Goal: Transaction & Acquisition: Purchase product/service

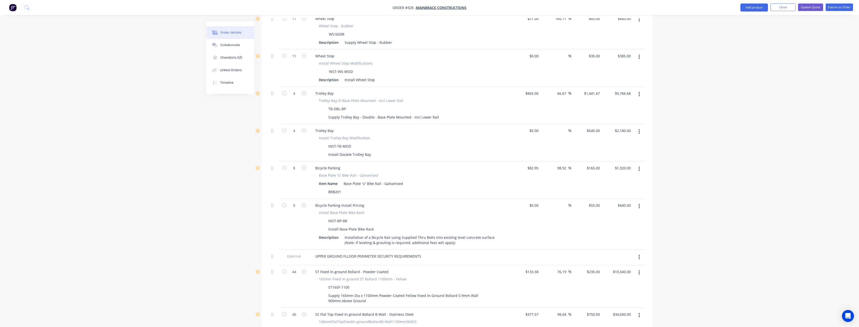
scroll to position [162, 0]
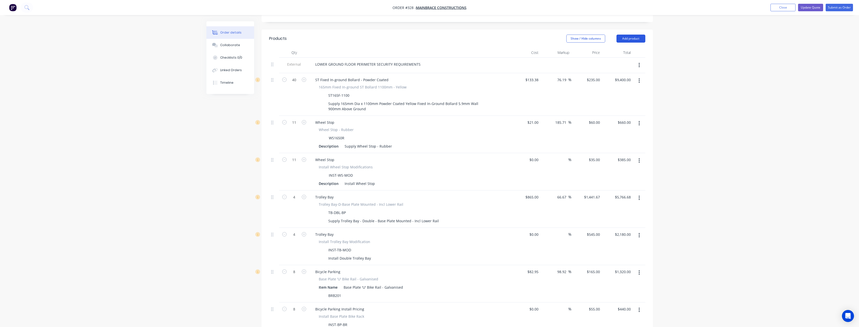
click at [632, 35] on button "Add product" at bounding box center [631, 39] width 29 height 8
click at [621, 48] on div "Product catalogue" at bounding box center [621, 51] width 39 height 7
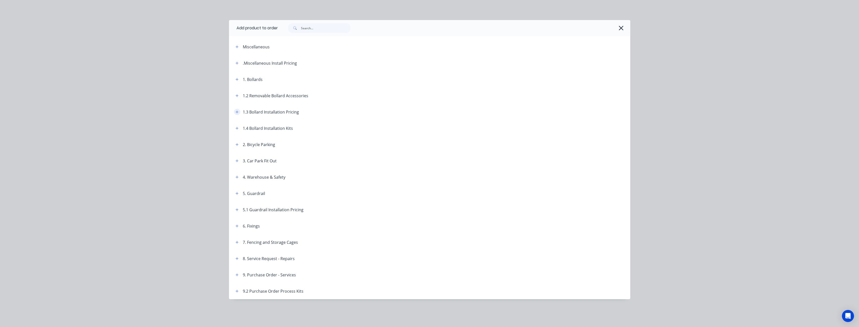
click at [238, 111] on icon "button" at bounding box center [237, 112] width 3 height 4
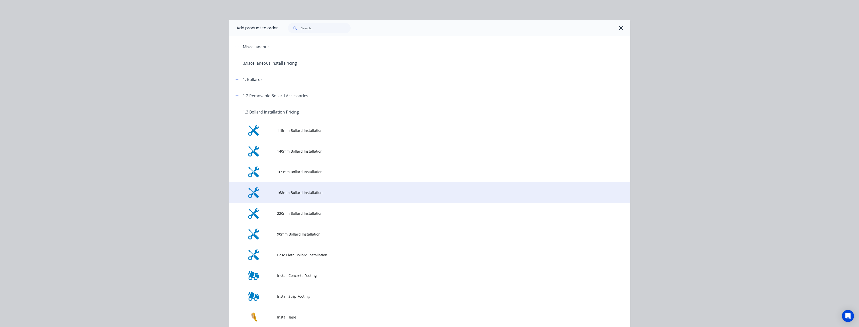
click at [298, 191] on span "168mm Bollard Installation" at bounding box center [418, 192] width 282 height 5
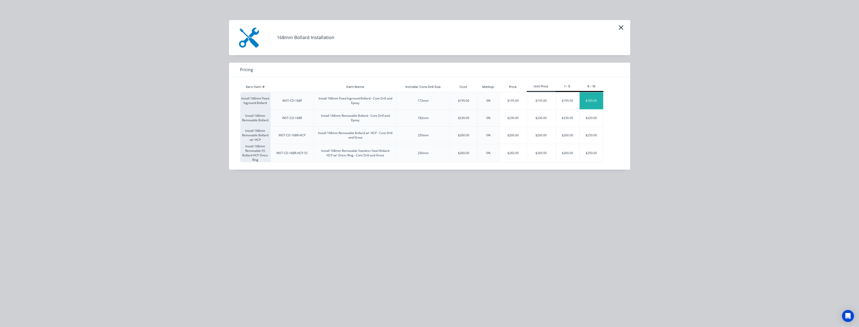
click at [593, 97] on div "$185.00" at bounding box center [592, 100] width 24 height 17
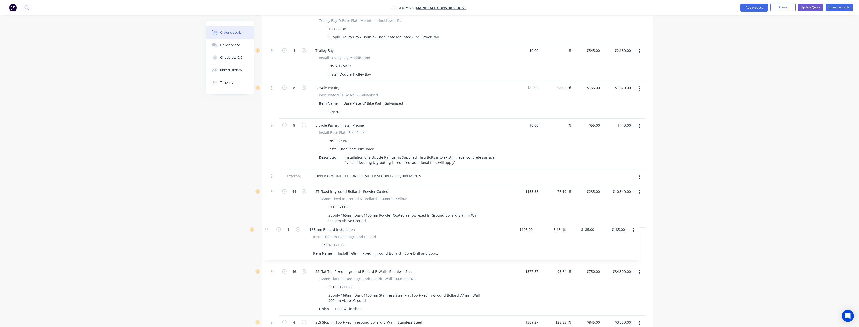
scroll to position [346, 0]
drag, startPoint x: 272, startPoint y: 185, endPoint x: 271, endPoint y: 215, distance: 29.9
click at [271, 215] on div "External LOWER GROUND FLOOR PERIMETER SECURITY REQUIREMENTS 40 ST Fixed In-grou…" at bounding box center [457, 171] width 376 height 597
type input "44"
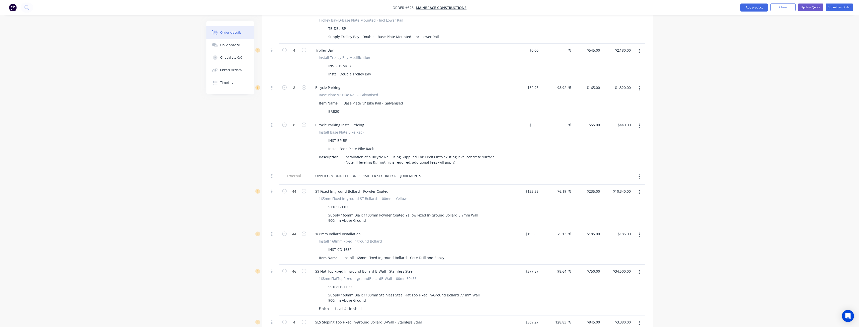
type input "$8,140.00"
click at [240, 230] on div "Created by Budd Created 02/09/25 Required 02/09/25 Assigned to BM Status Draft …" at bounding box center [429, 145] width 447 height 940
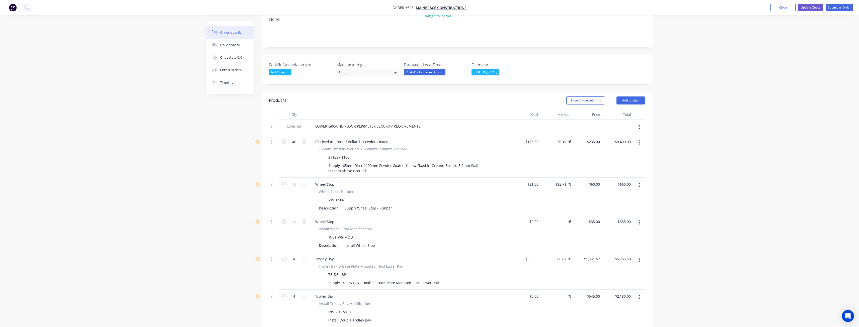
scroll to position [96, 0]
click at [632, 101] on button "Add product" at bounding box center [631, 105] width 29 height 8
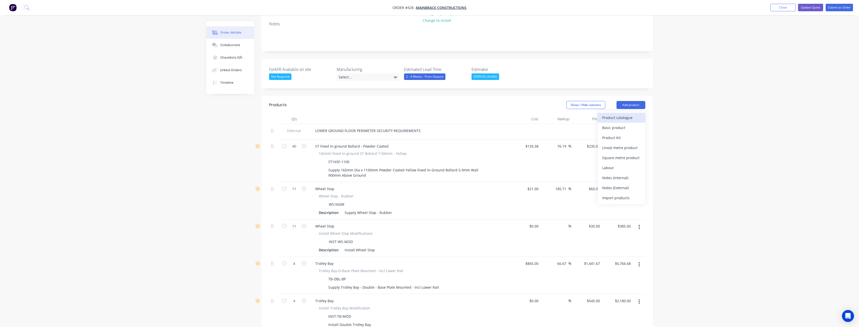
click at [616, 114] on div "Product catalogue" at bounding box center [621, 117] width 39 height 7
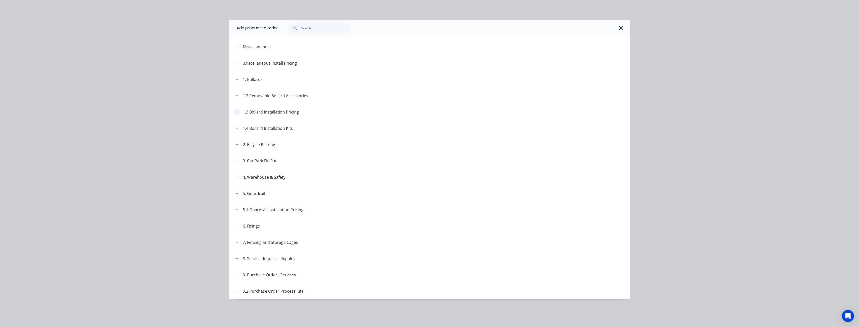
click at [238, 111] on icon "button" at bounding box center [237, 112] width 3 height 4
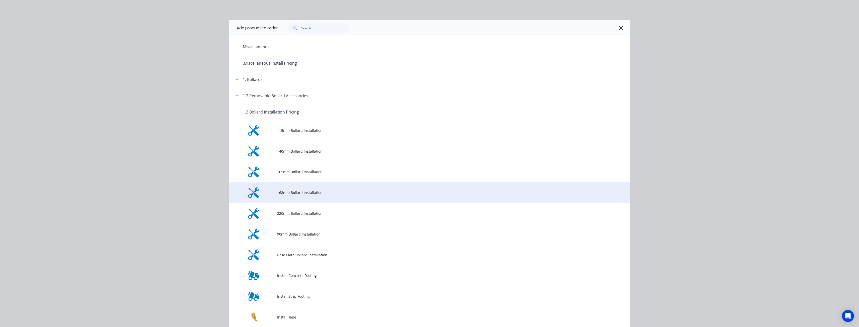
click at [299, 192] on span "168mm Bollard Installation" at bounding box center [418, 192] width 282 height 5
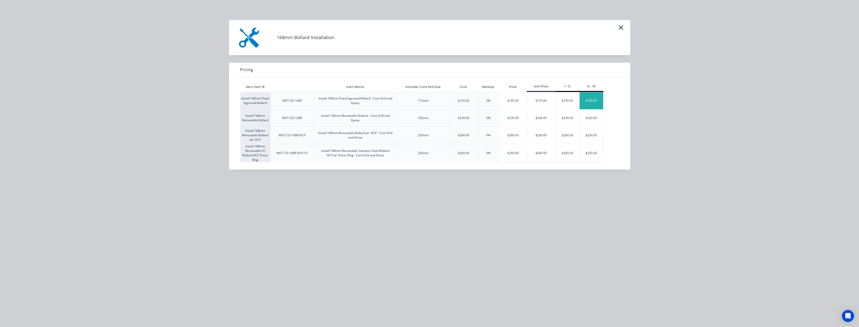
click at [584, 96] on div "$185.00" at bounding box center [592, 100] width 24 height 17
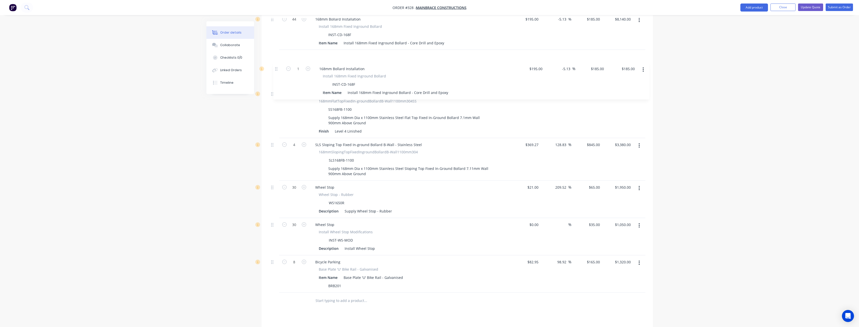
scroll to position [559, 0]
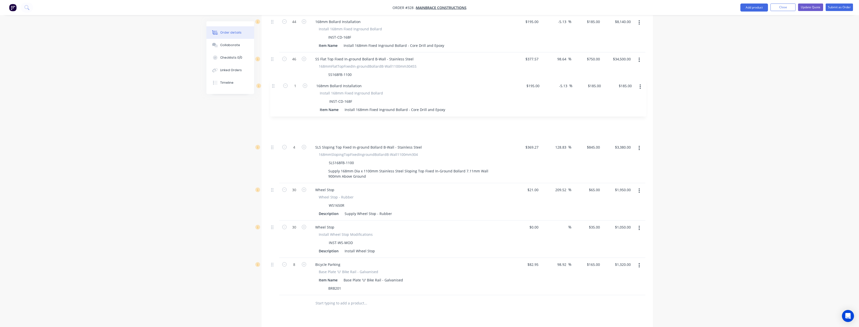
drag, startPoint x: 273, startPoint y: 213, endPoint x: 274, endPoint y: 85, distance: 128.2
type input "46"
type input "$8,510.00"
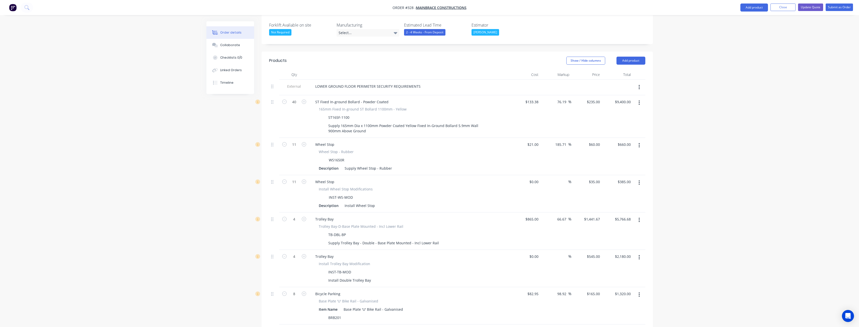
scroll to position [132, 0]
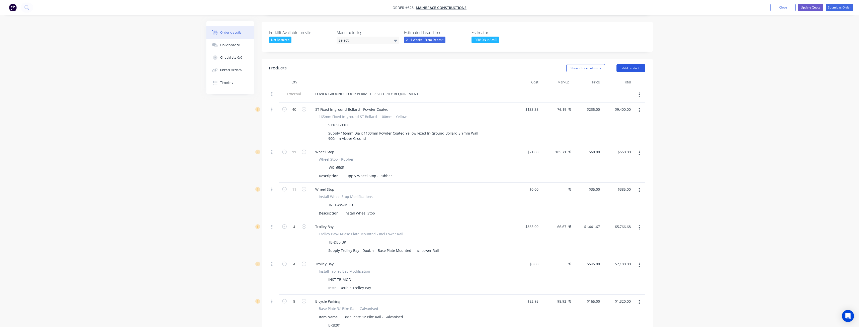
click at [630, 64] on button "Add product" at bounding box center [631, 68] width 29 height 8
click at [621, 77] on div "Product catalogue" at bounding box center [621, 80] width 39 height 7
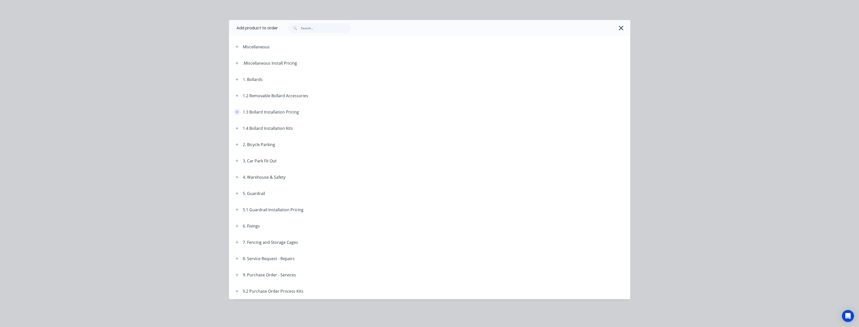
click at [237, 112] on icon "button" at bounding box center [237, 112] width 3 height 3
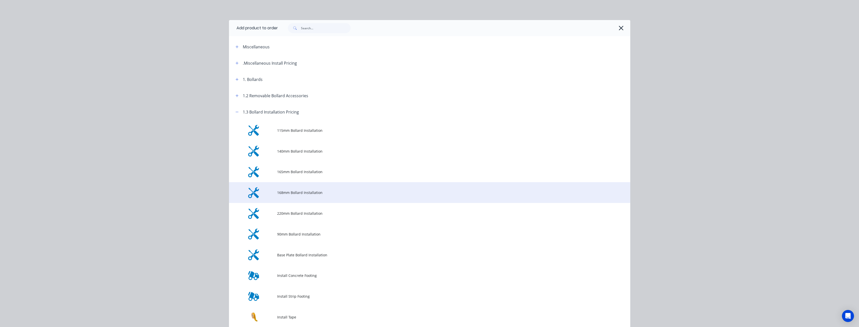
click at [289, 192] on span "168mm Bollard Installation" at bounding box center [418, 192] width 282 height 5
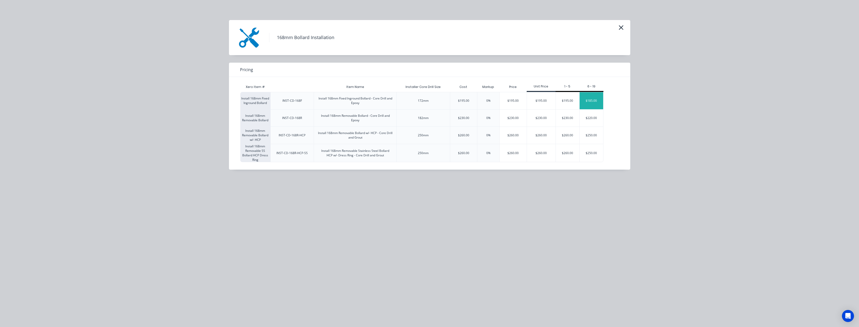
click at [588, 97] on div "$185.00" at bounding box center [592, 100] width 24 height 17
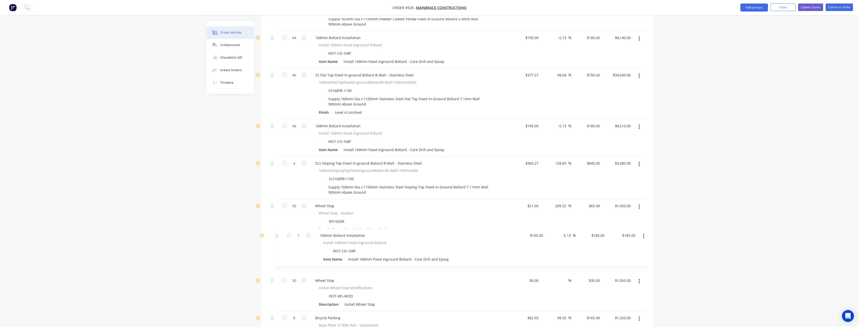
scroll to position [543, 0]
drag, startPoint x: 272, startPoint y: 314, endPoint x: 274, endPoint y: 194, distance: 120.2
click at [274, 194] on div "External LOWER GROUND FLOOR PERIMETER SECURITY REQUIREMENTS 40 ST Fixed In-grou…" at bounding box center [457, 13] width 376 height 672
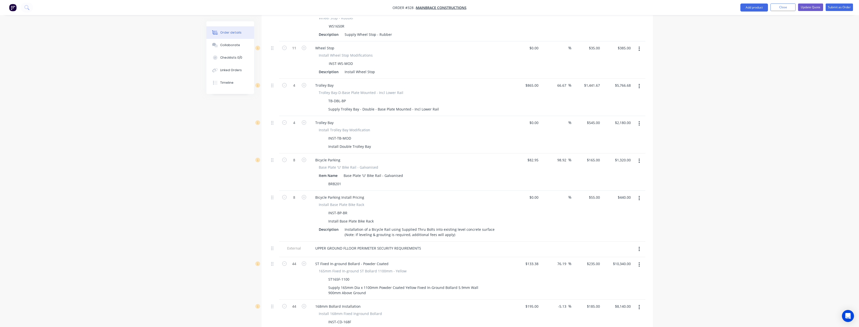
scroll to position [167, 0]
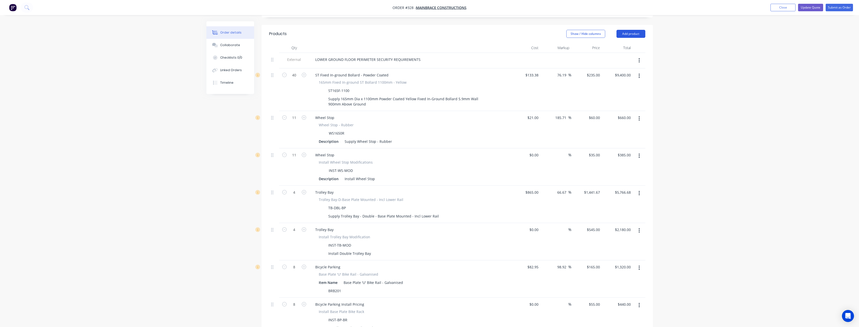
click at [630, 30] on button "Add product" at bounding box center [631, 34] width 29 height 8
click at [613, 43] on div "Product catalogue" at bounding box center [621, 46] width 39 height 7
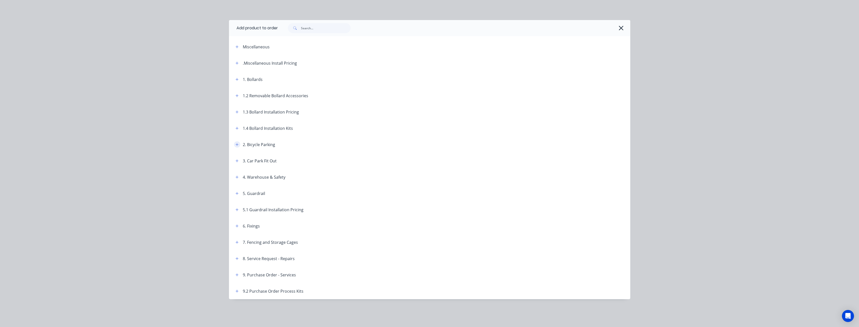
click at [236, 144] on icon "button" at bounding box center [237, 145] width 3 height 4
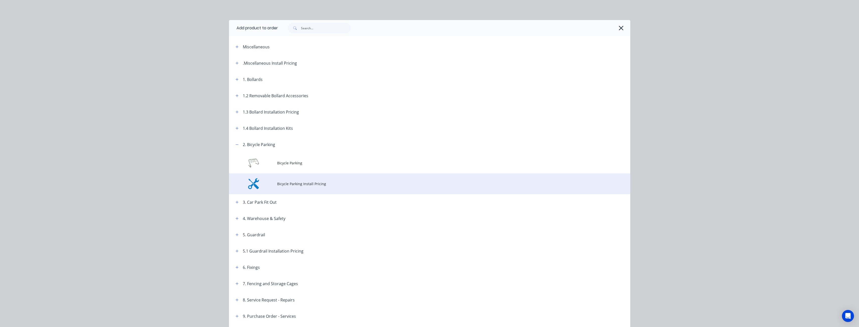
click at [306, 185] on span "Bicycle Parking Install Pricing" at bounding box center [418, 183] width 282 height 5
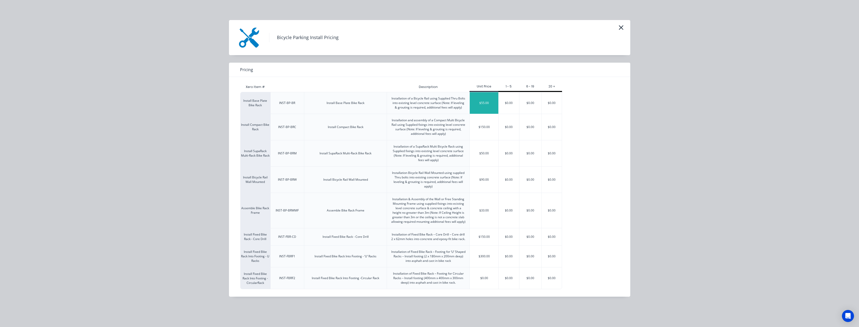
click at [482, 99] on div "$55.00" at bounding box center [484, 103] width 29 height 22
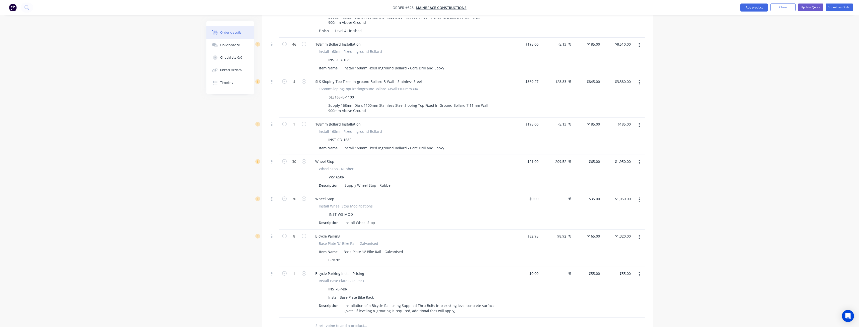
scroll to position [669, 0]
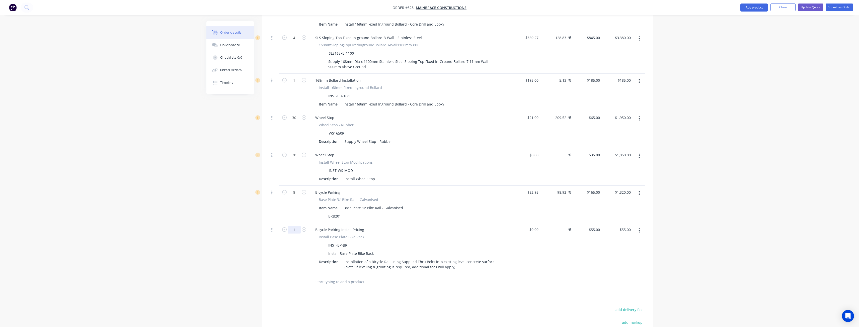
type input "8"
type input "$440.00"
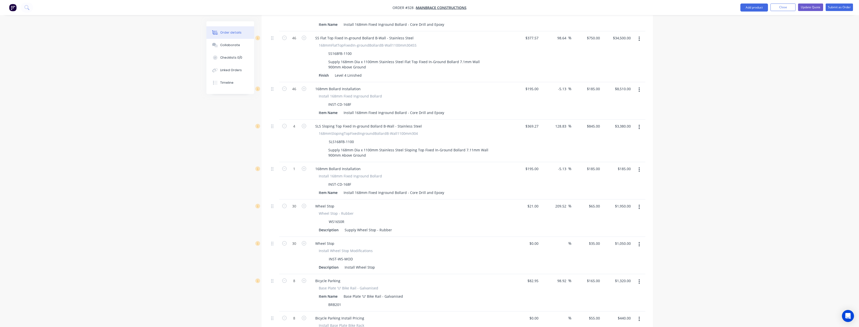
scroll to position [593, 0]
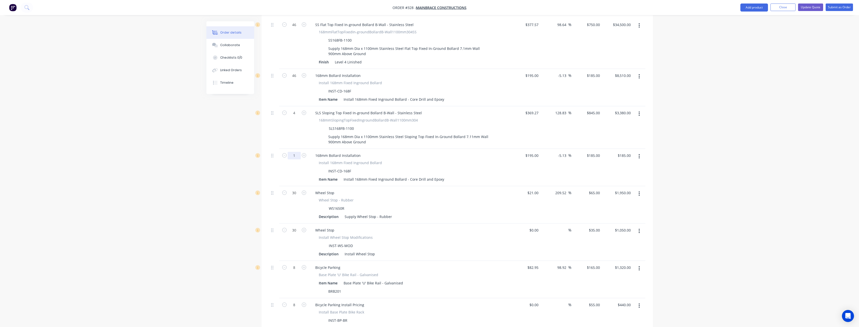
type input "4"
type input "$740.00"
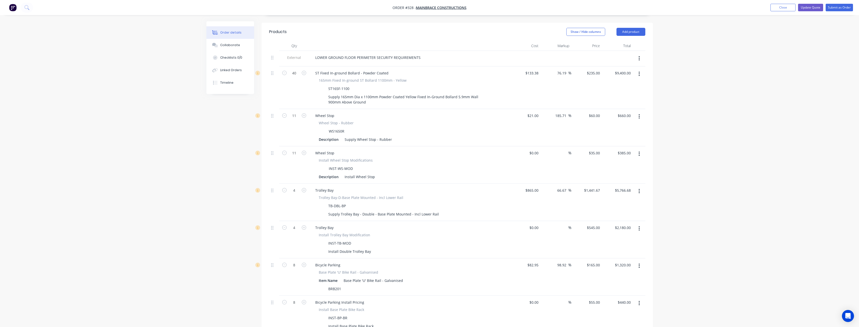
scroll to position [167, 0]
click at [630, 30] on button "Add product" at bounding box center [631, 34] width 29 height 8
click at [618, 43] on div "Product catalogue" at bounding box center [621, 46] width 39 height 7
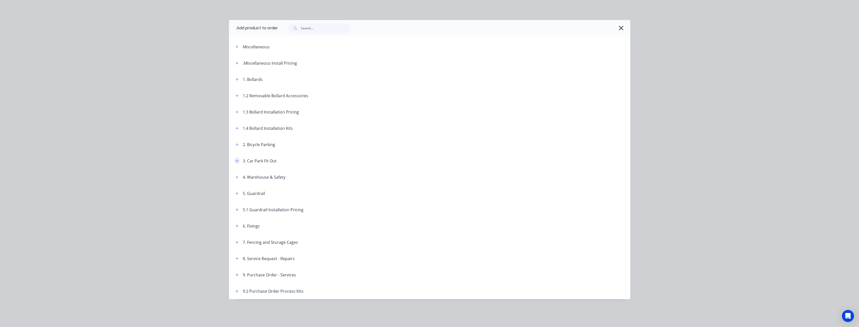
click at [236, 159] on button "button" at bounding box center [237, 161] width 6 height 6
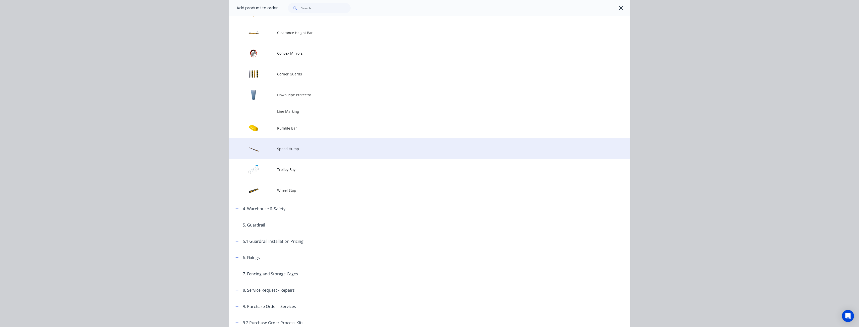
scroll to position [176, 0]
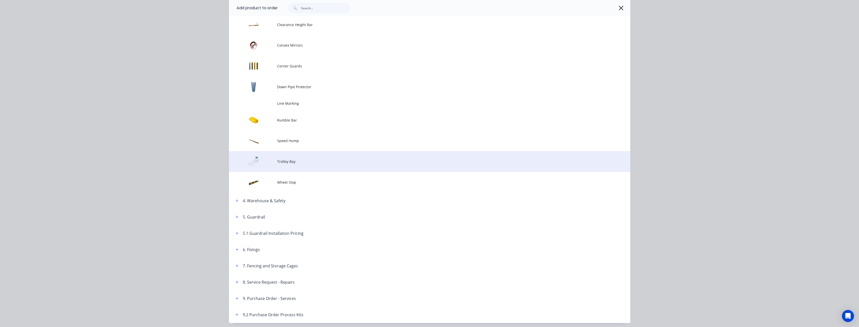
click at [286, 157] on td "Trolley Bay" at bounding box center [453, 161] width 353 height 21
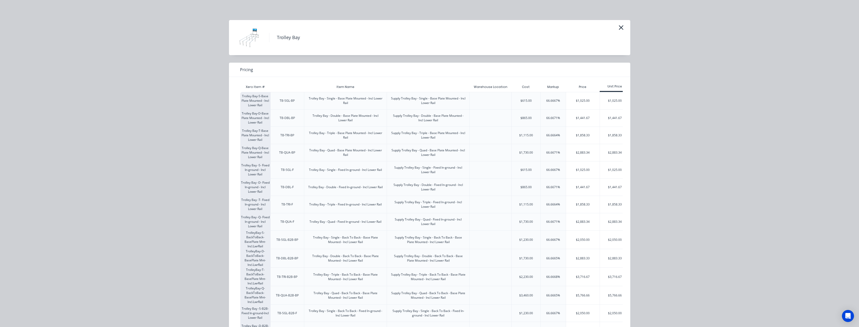
scroll to position [91, 0]
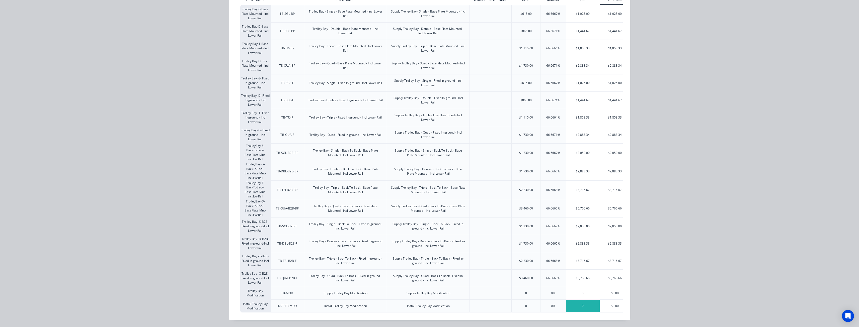
click at [585, 300] on div "0" at bounding box center [583, 306] width 34 height 13
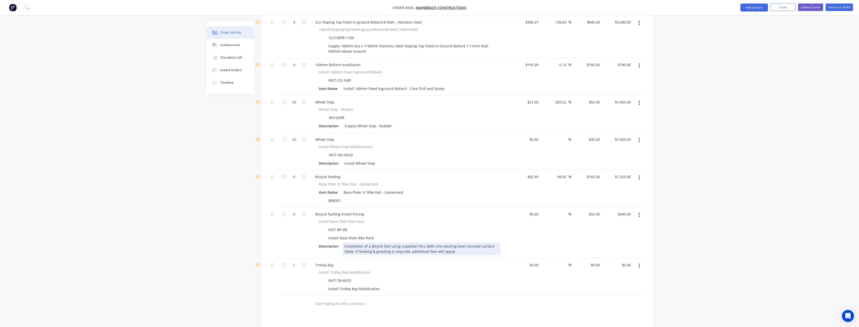
scroll to position [744, 0]
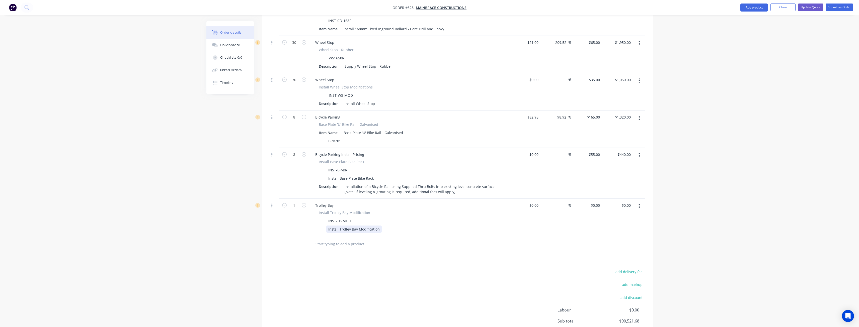
click at [379, 226] on div "Install Trolley Bay Modification" at bounding box center [353, 229] width 55 height 7
type input "4"
click at [323, 284] on div "add delivery fee add markup add discount Labour $0.00 Sub total $90,521.68 Marg…" at bounding box center [457, 317] width 376 height 97
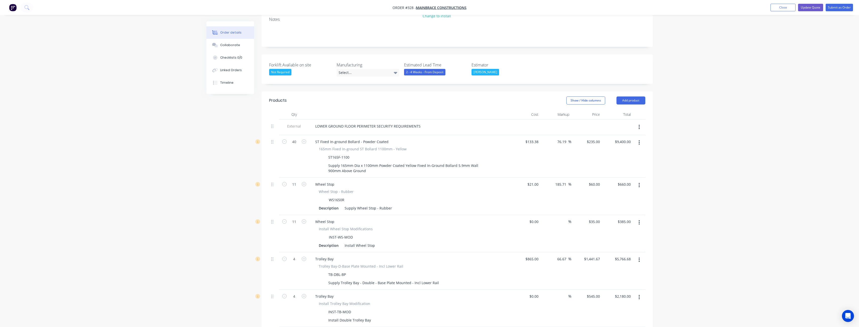
scroll to position [92, 0]
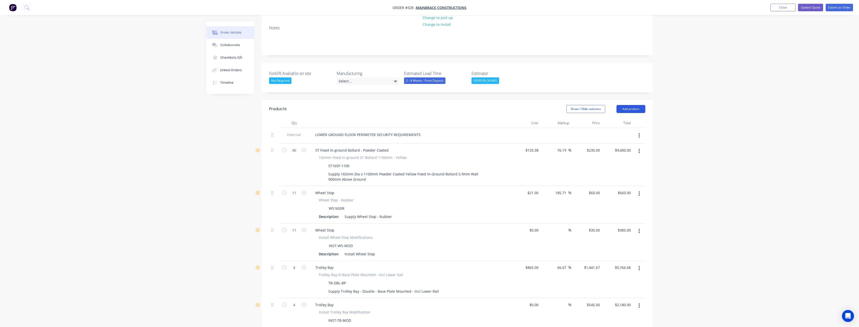
click at [626, 105] on button "Add product" at bounding box center [631, 109] width 29 height 8
click at [620, 118] on div "Product catalogue" at bounding box center [621, 121] width 39 height 7
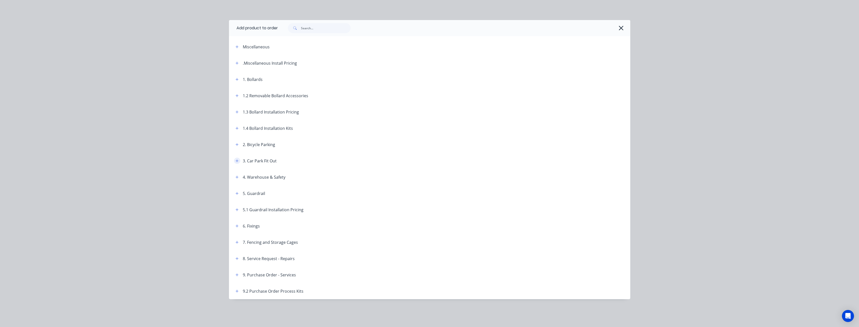
click at [236, 160] on icon "button" at bounding box center [237, 161] width 3 height 4
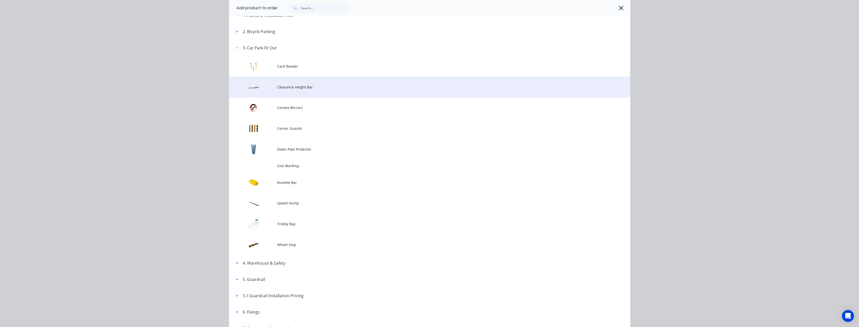
scroll to position [125, 0]
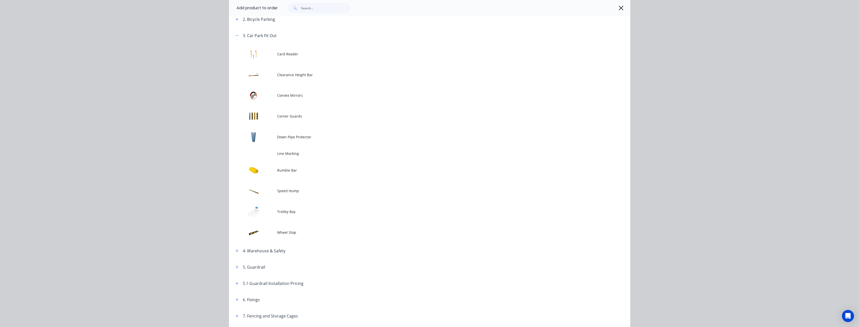
click at [285, 212] on span "Trolley Bay" at bounding box center [418, 211] width 282 height 5
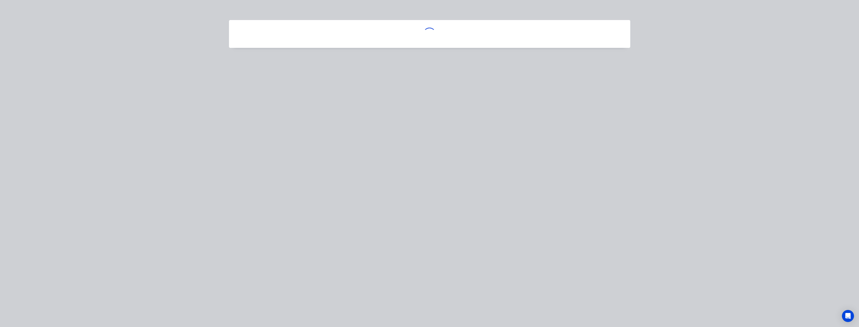
scroll to position [0, 0]
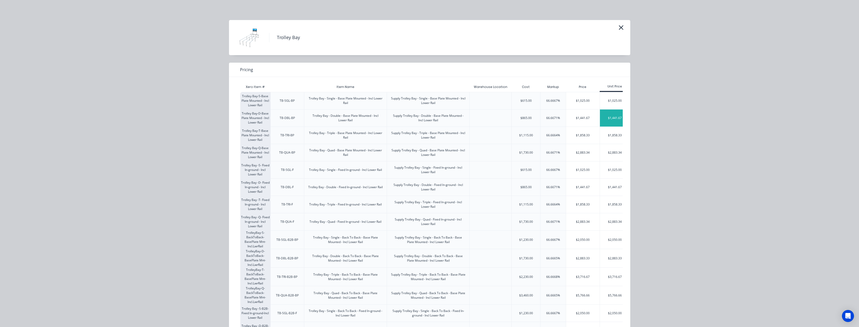
click at [609, 117] on div "$1,441.67" at bounding box center [615, 118] width 30 height 17
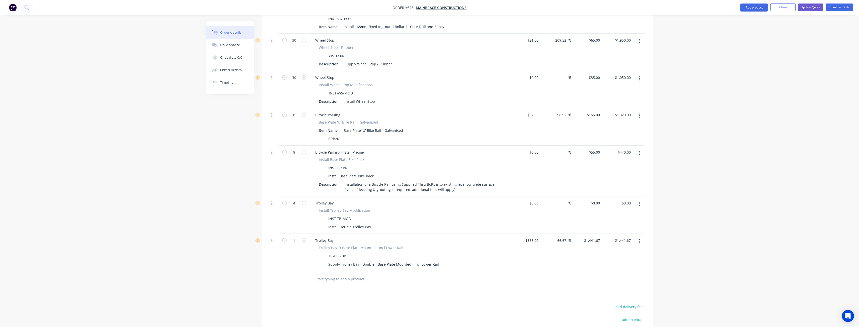
scroll to position [769, 0]
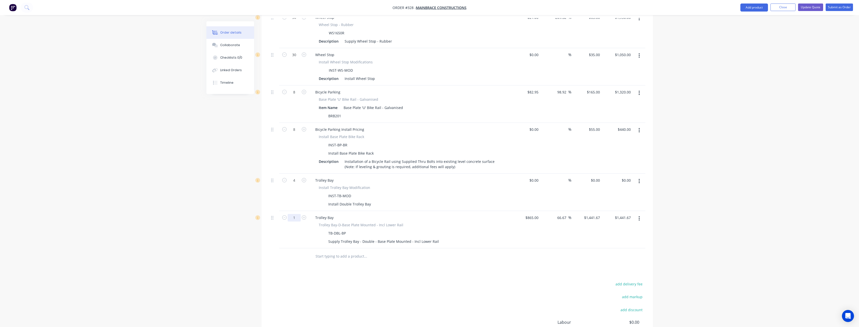
type input "43"
type input "$61,991.81"
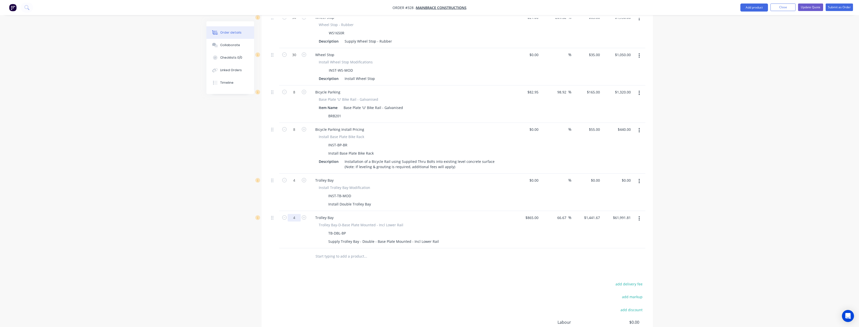
type input "4"
type input "$5,766.68"
drag, startPoint x: 274, startPoint y: 205, endPoint x: 280, endPoint y: 168, distance: 37.7
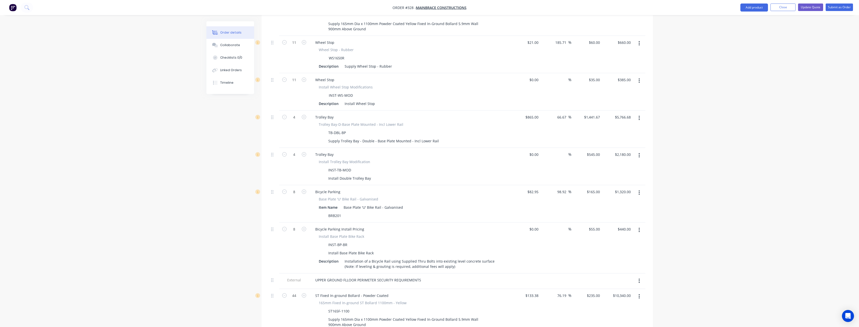
scroll to position [66, 0]
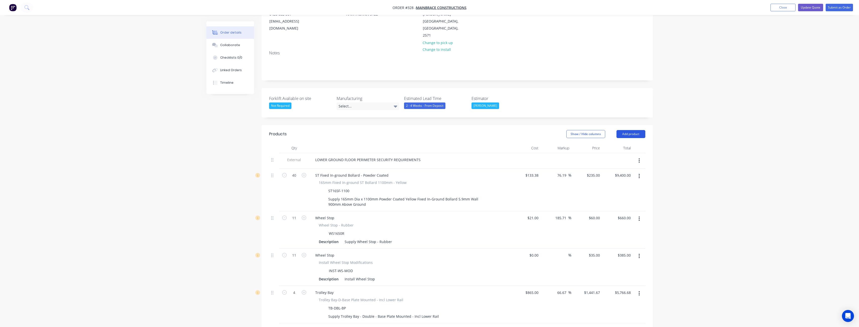
click at [637, 130] on button "Add product" at bounding box center [631, 134] width 29 height 8
click at [622, 143] on div "Product catalogue" at bounding box center [621, 146] width 39 height 7
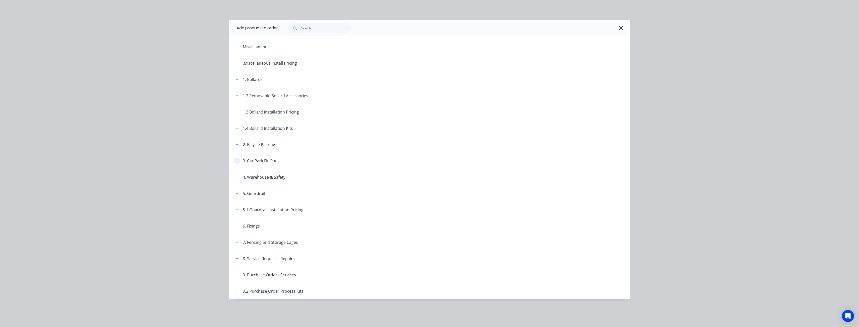
click at [237, 161] on icon "button" at bounding box center [237, 161] width 3 height 4
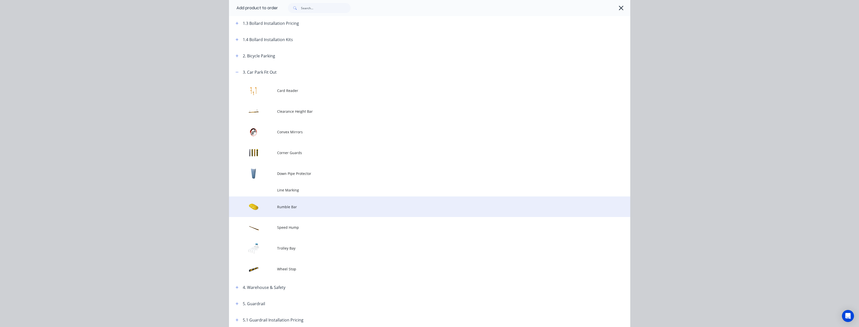
scroll to position [100, 0]
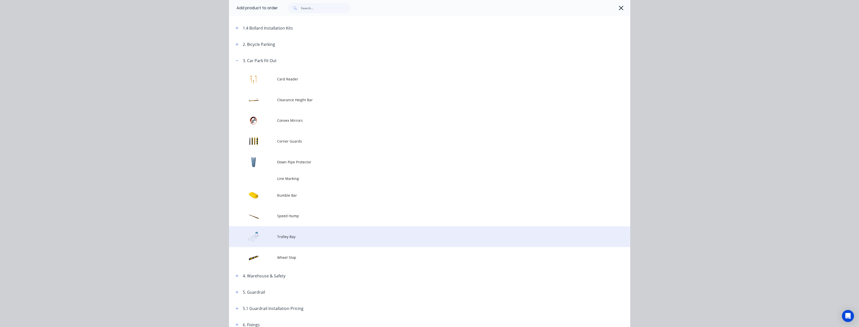
click at [287, 233] on td "Trolley Bay" at bounding box center [453, 237] width 353 height 21
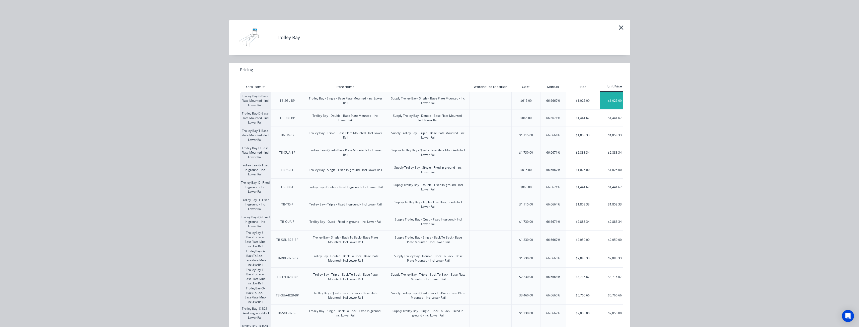
click at [611, 98] on div "$1,025.00" at bounding box center [615, 100] width 30 height 17
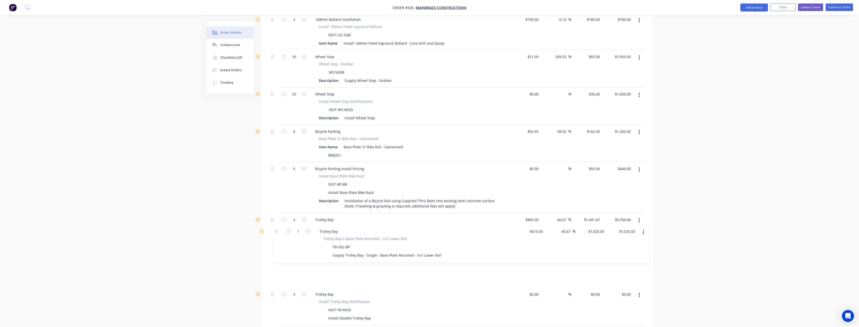
scroll to position [731, 0]
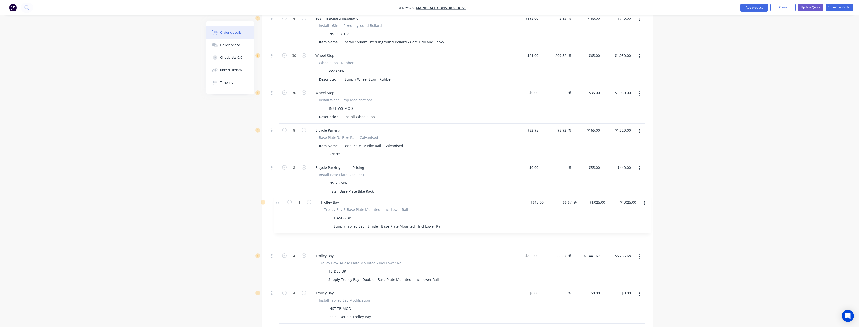
drag, startPoint x: 272, startPoint y: 294, endPoint x: 278, endPoint y: 202, distance: 91.2
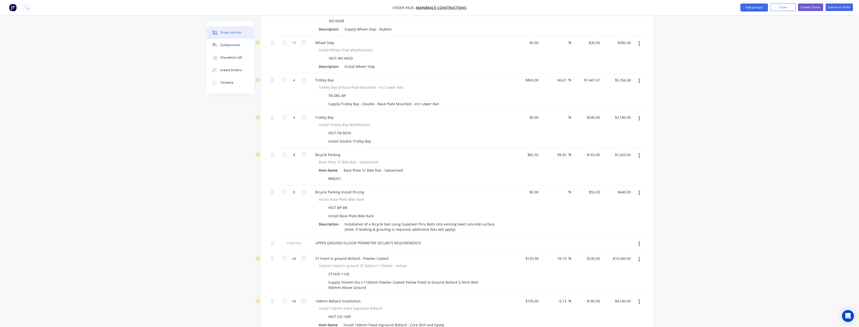
scroll to position [104, 0]
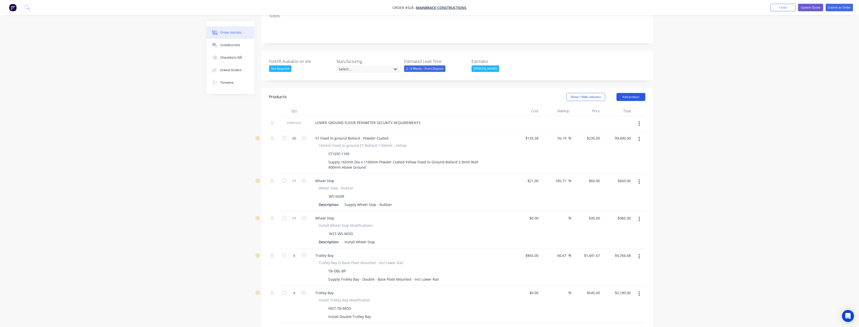
click at [630, 93] on button "Add product" at bounding box center [631, 97] width 29 height 8
click at [619, 106] on div "Product catalogue" at bounding box center [621, 109] width 39 height 7
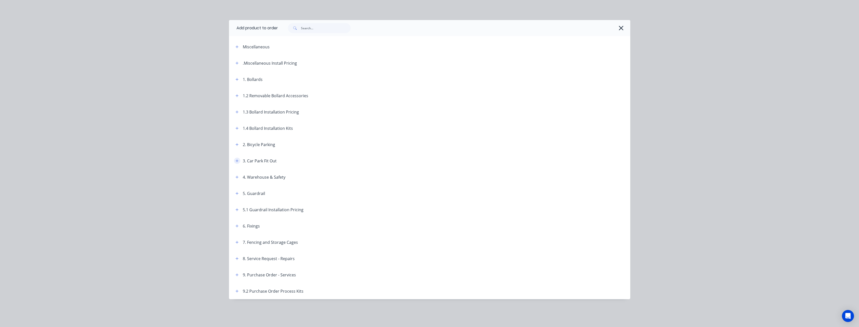
click at [237, 162] on icon "button" at bounding box center [237, 161] width 3 height 4
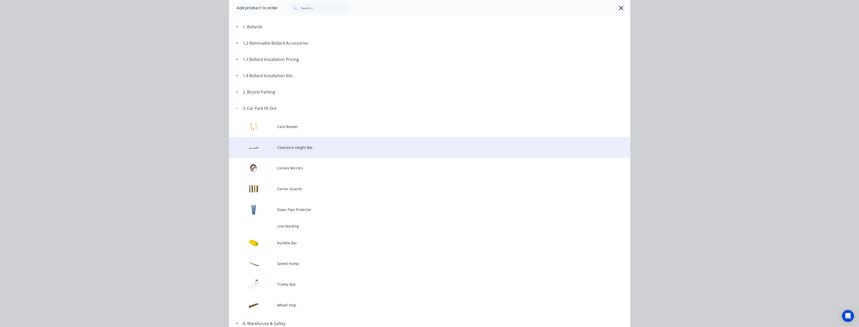
scroll to position [100, 0]
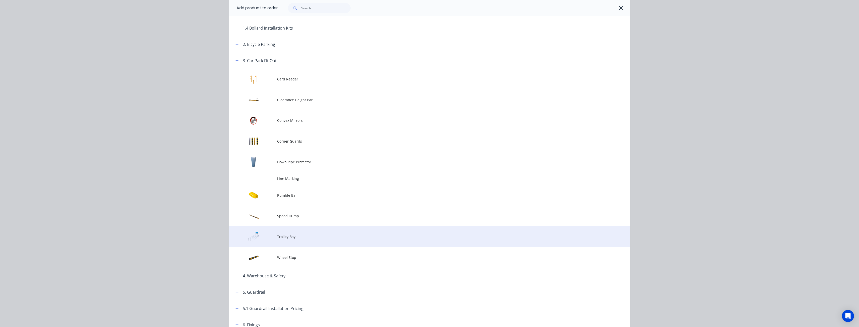
click at [282, 237] on span "Trolley Bay" at bounding box center [418, 236] width 282 height 5
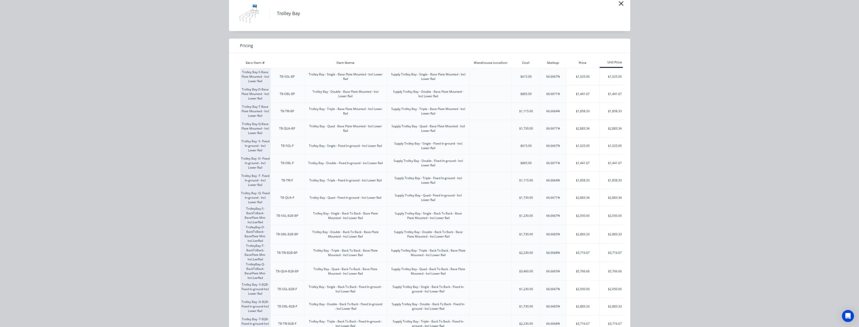
scroll to position [91, 0]
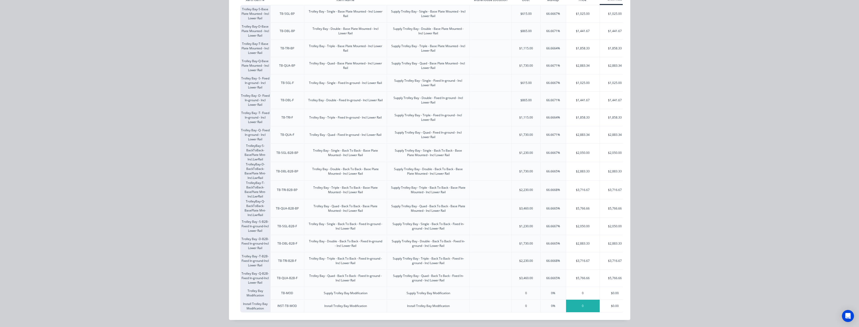
click at [586, 302] on div "0" at bounding box center [583, 306] width 34 height 13
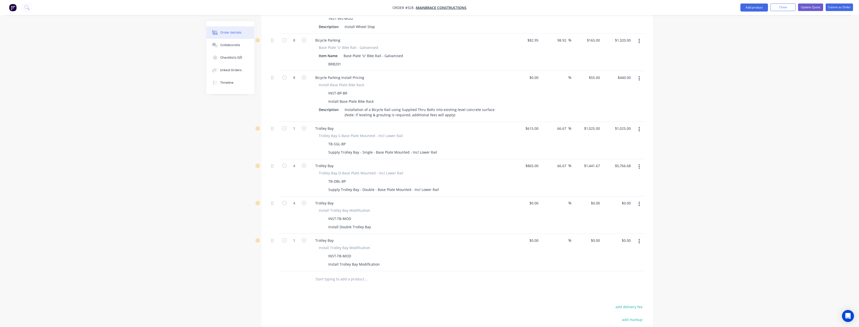
scroll to position [831, 0]
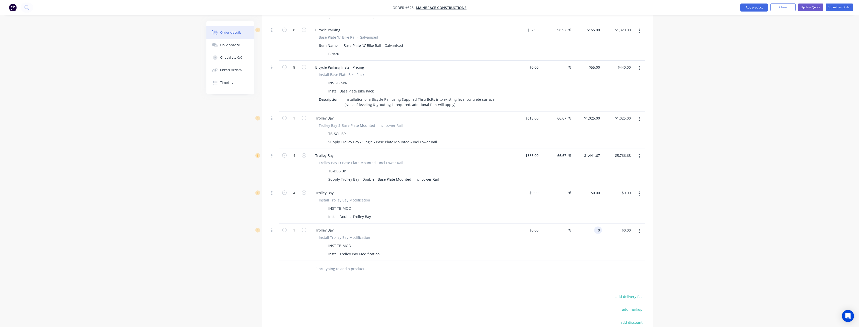
click at [601, 227] on input "0" at bounding box center [599, 230] width 6 height 7
type input "$420.00"
drag, startPoint x: 272, startPoint y: 217, endPoint x: 268, endPoint y: 137, distance: 79.9
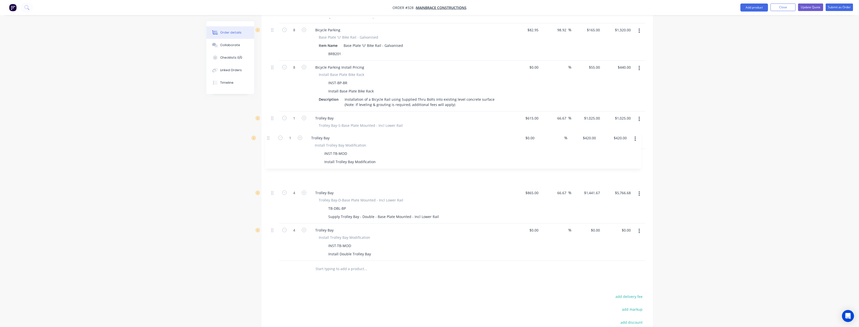
click at [378, 176] on div "Install Trolley Bay Modification" at bounding box center [353, 179] width 55 height 7
click at [389, 264] on input "text" at bounding box center [365, 269] width 100 height 10
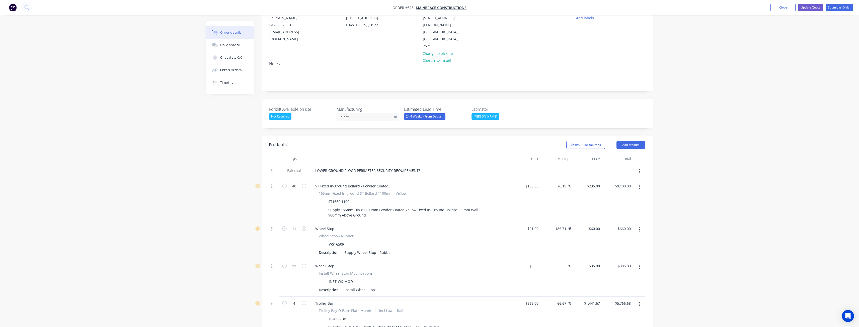
scroll to position [53, 0]
click at [628, 143] on button "Add product" at bounding box center [631, 147] width 29 height 8
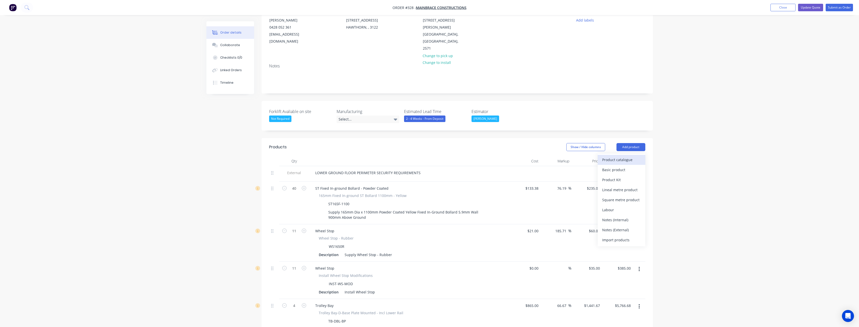
click at [621, 156] on div "Product catalogue" at bounding box center [621, 159] width 39 height 7
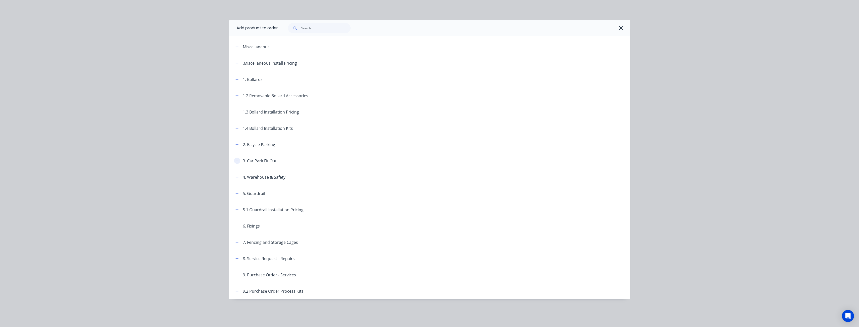
click at [237, 160] on icon "button" at bounding box center [237, 161] width 3 height 4
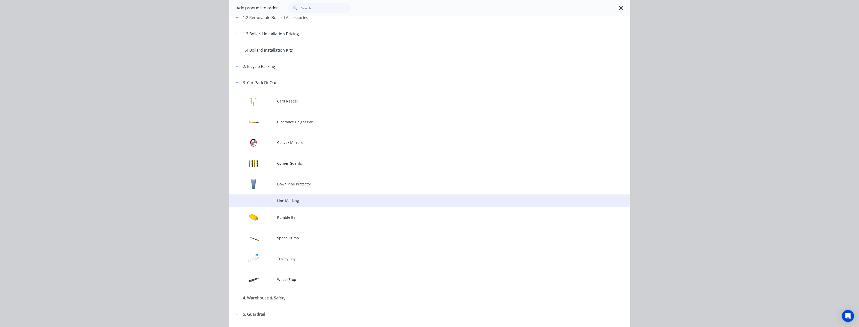
scroll to position [151, 0]
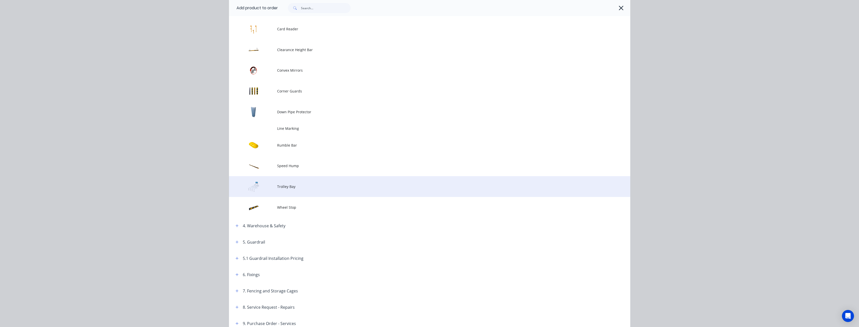
click at [287, 185] on span "Trolley Bay" at bounding box center [418, 186] width 282 height 5
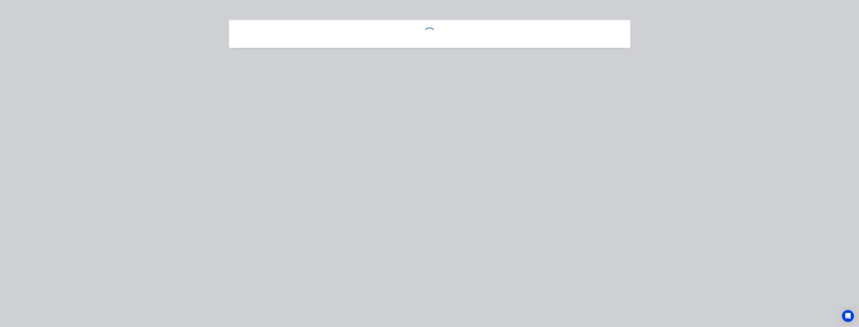
scroll to position [0, 0]
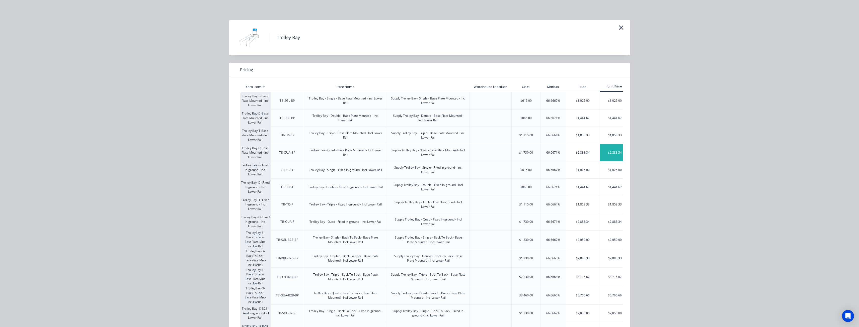
click at [610, 151] on div "$2,883.34" at bounding box center [615, 152] width 30 height 17
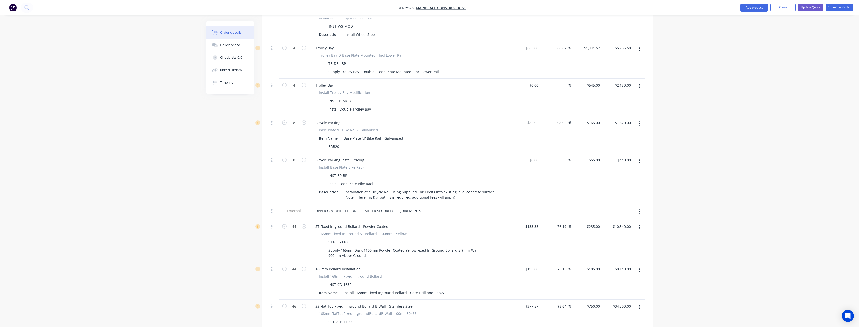
scroll to position [136, 0]
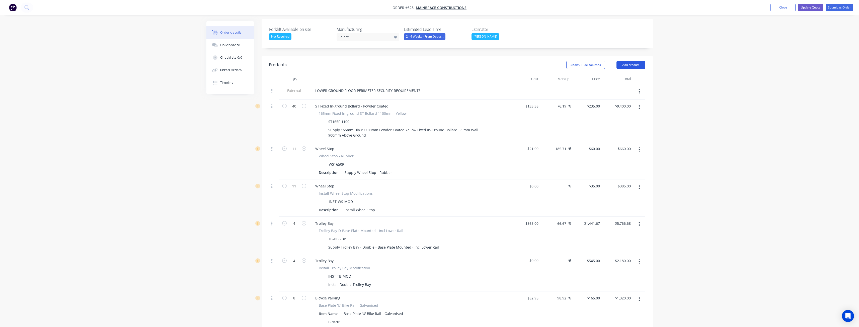
click at [630, 61] on button "Add product" at bounding box center [631, 65] width 29 height 8
click at [624, 74] on div "Product catalogue" at bounding box center [621, 77] width 39 height 7
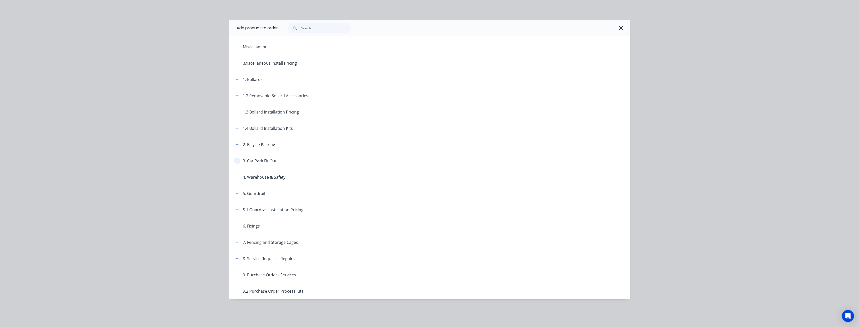
click at [238, 159] on icon "button" at bounding box center [237, 161] width 3 height 4
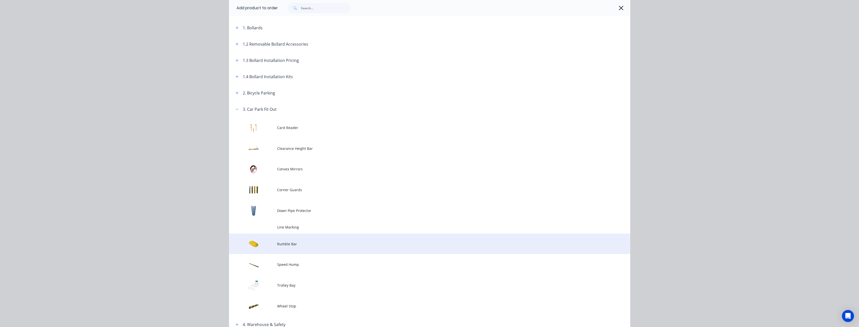
scroll to position [125, 0]
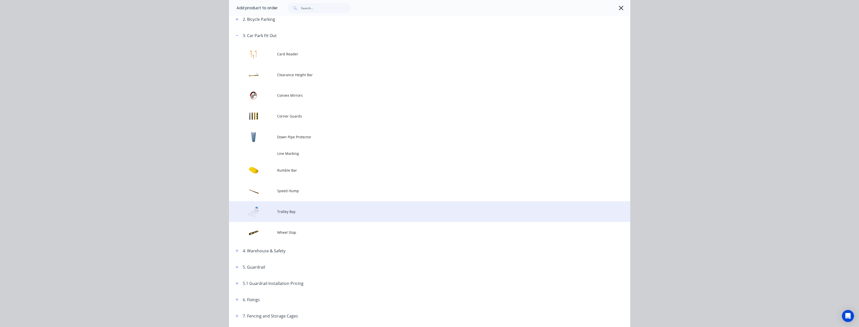
click at [294, 211] on span "Trolley Bay" at bounding box center [418, 211] width 282 height 5
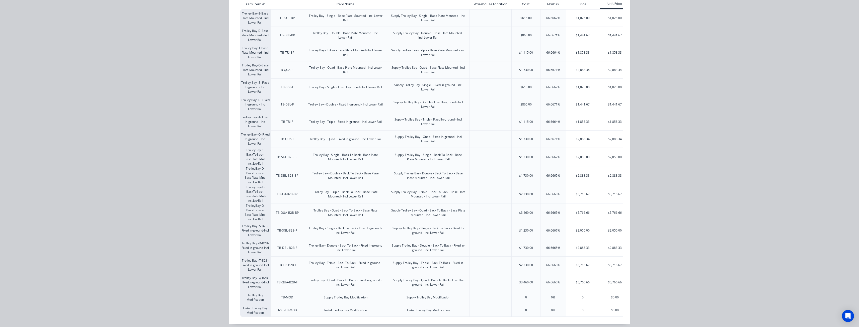
scroll to position [91, 0]
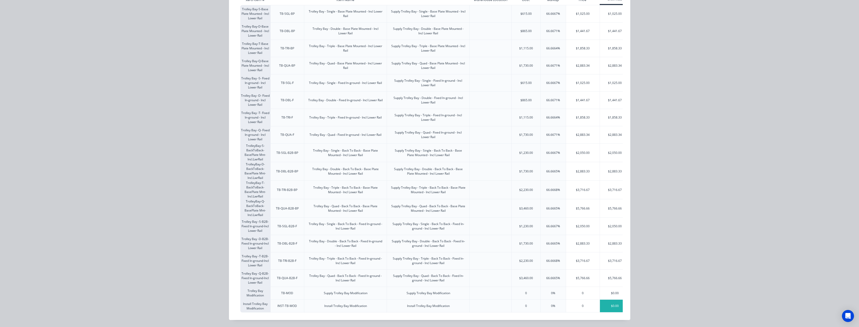
click at [613, 301] on div "$0.00" at bounding box center [615, 306] width 30 height 13
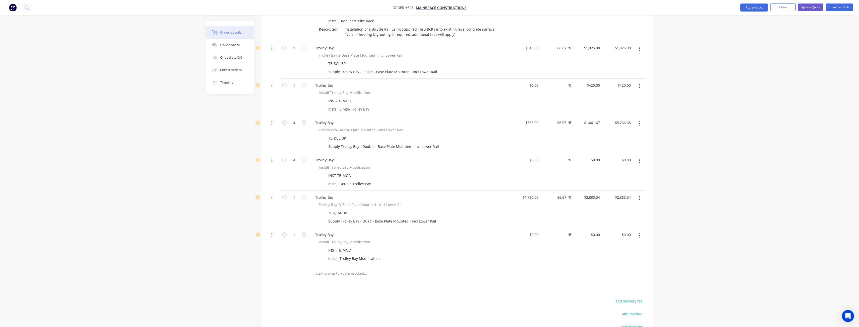
scroll to position [939, 0]
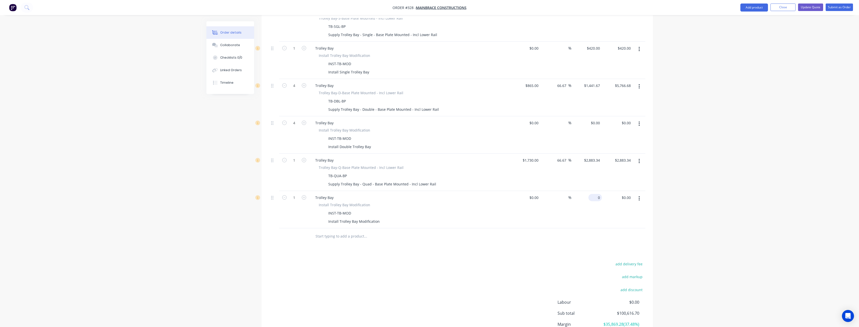
click at [599, 194] on input "0" at bounding box center [597, 197] width 12 height 7
type input "$1,090.00"
click at [382, 261] on div "add delivery fee add markup add discount Labour $0.00 Sub total $101,706.70 Mar…" at bounding box center [457, 309] width 376 height 97
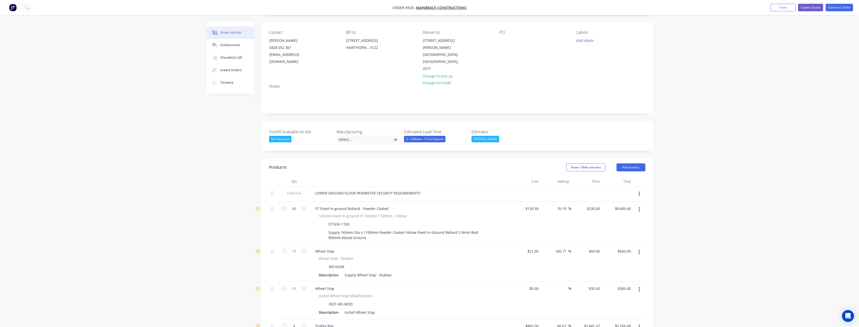
scroll to position [0, 0]
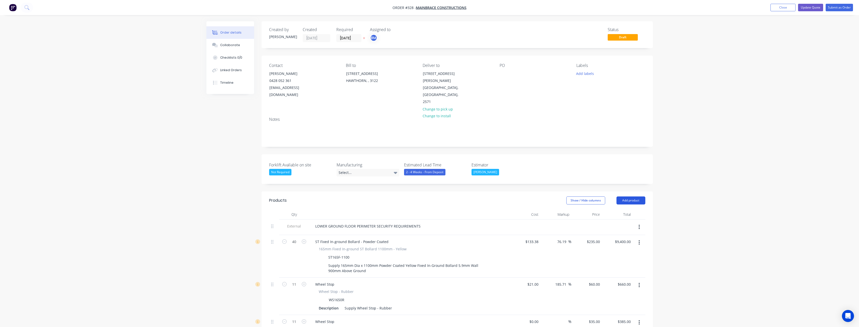
click at [631, 197] on button "Add product" at bounding box center [631, 201] width 29 height 8
click at [617, 210] on div "Product catalogue" at bounding box center [621, 213] width 39 height 7
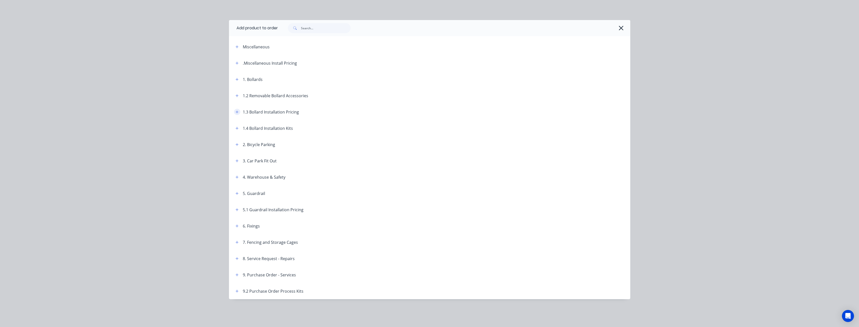
click at [237, 110] on icon "button" at bounding box center [237, 112] width 3 height 4
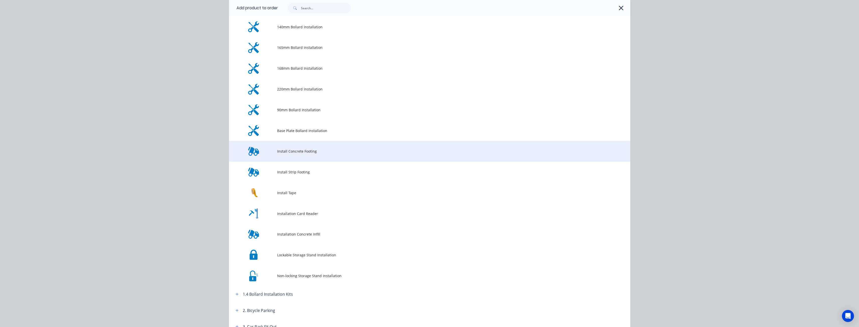
scroll to position [125, 0]
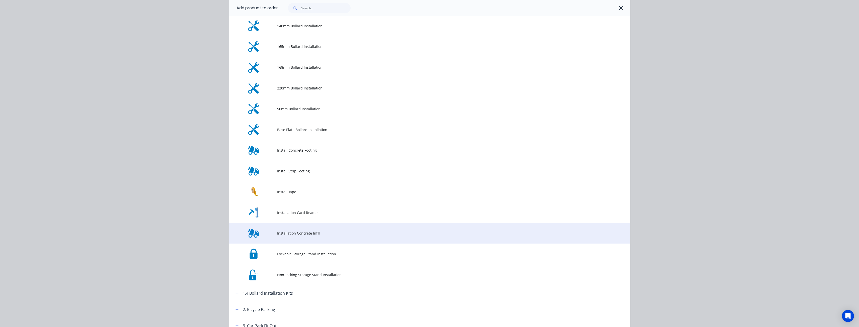
click at [306, 230] on td "Installation Concrete Infill" at bounding box center [453, 233] width 353 height 21
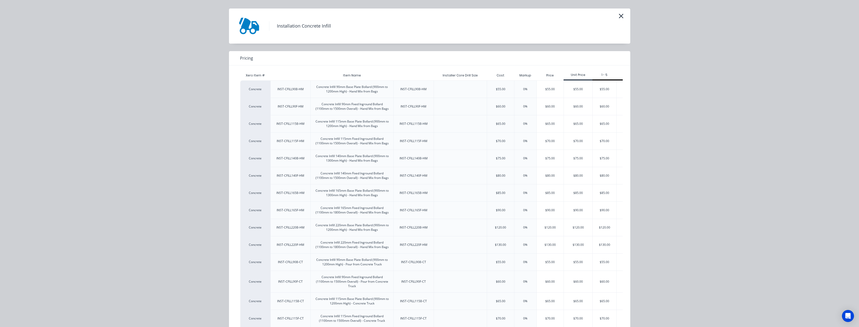
scroll to position [0, 0]
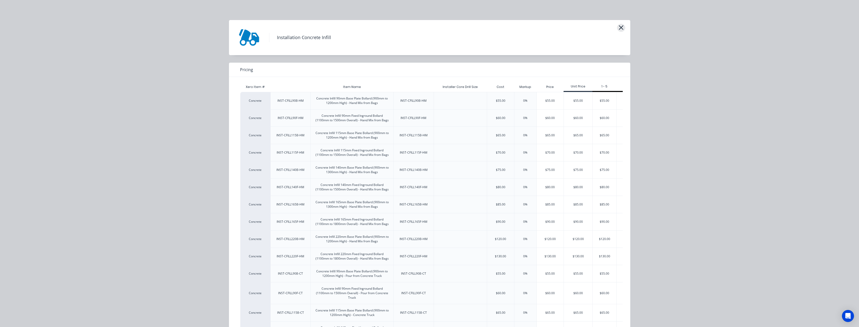
click at [619, 28] on icon "button" at bounding box center [621, 27] width 5 height 7
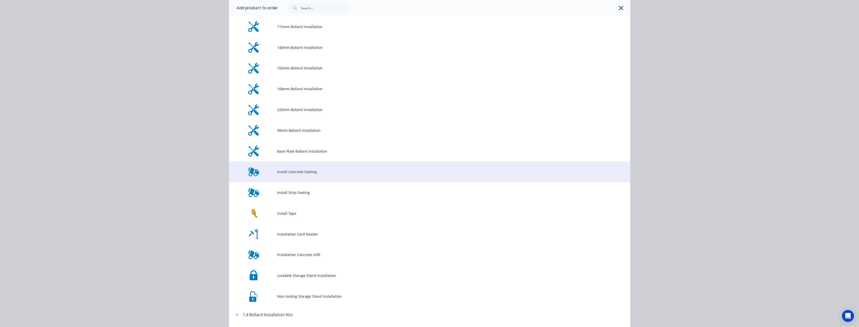
click at [282, 168] on td "Install Concrete Footing" at bounding box center [453, 172] width 353 height 21
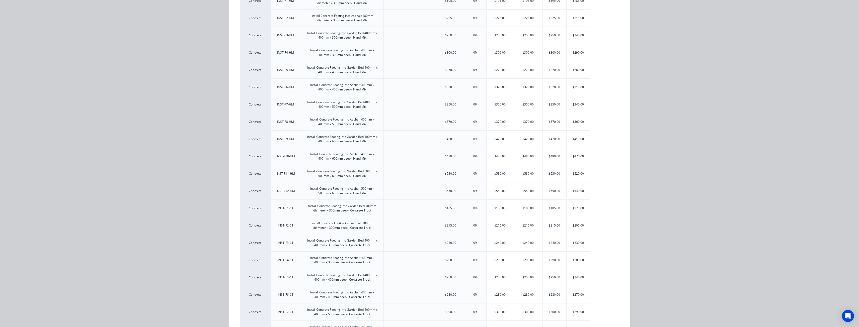
scroll to position [100, 0]
click at [581, 292] on div "$270.00" at bounding box center [579, 294] width 24 height 17
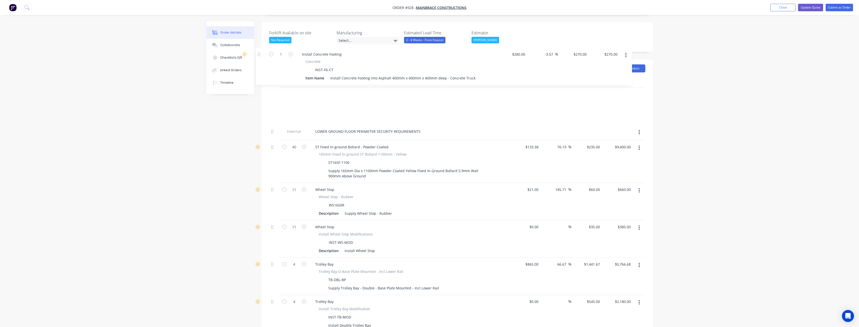
scroll to position [131, 0]
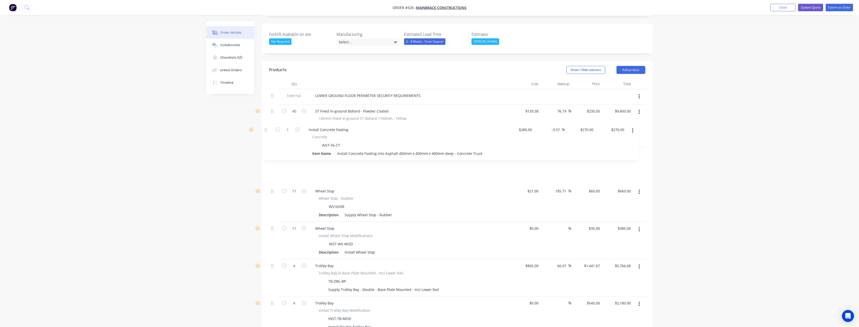
drag, startPoint x: 272, startPoint y: 231, endPoint x: 265, endPoint y: 129, distance: 102.1
click at [297, 115] on input "1" at bounding box center [294, 112] width 13 height 8
type input "40"
type input "$10,800.00"
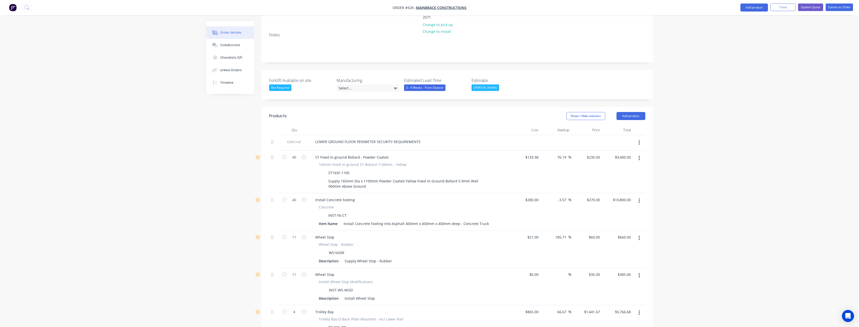
scroll to position [60, 0]
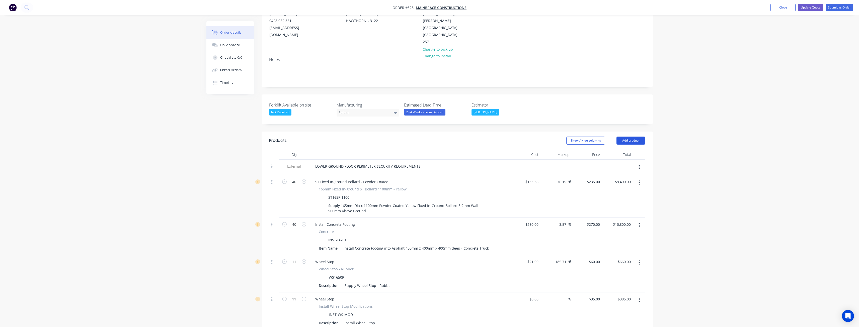
click at [635, 137] on button "Add product" at bounding box center [631, 141] width 29 height 8
click at [616, 150] on div "Product catalogue" at bounding box center [621, 153] width 39 height 7
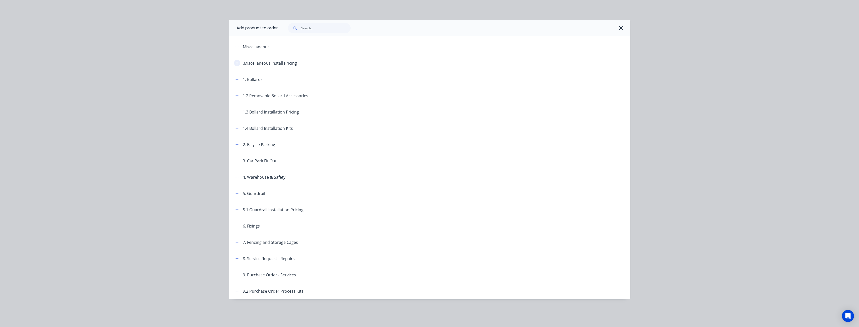
click at [237, 62] on icon "button" at bounding box center [237, 63] width 3 height 4
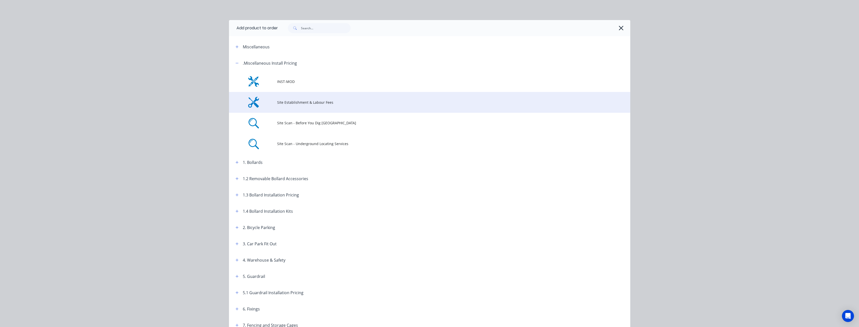
click at [292, 102] on span "Site Establishment & Labour Fees" at bounding box center [418, 102] width 282 height 5
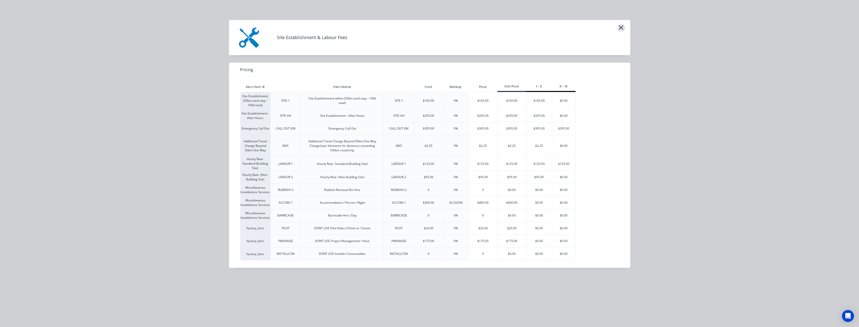
click at [621, 28] on icon "button" at bounding box center [621, 27] width 5 height 5
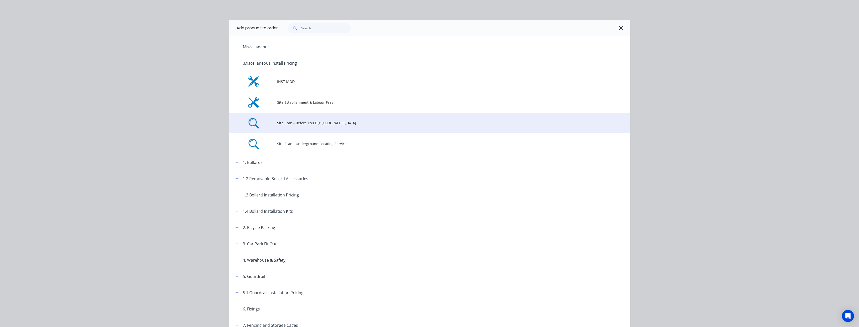
scroll to position [55, 0]
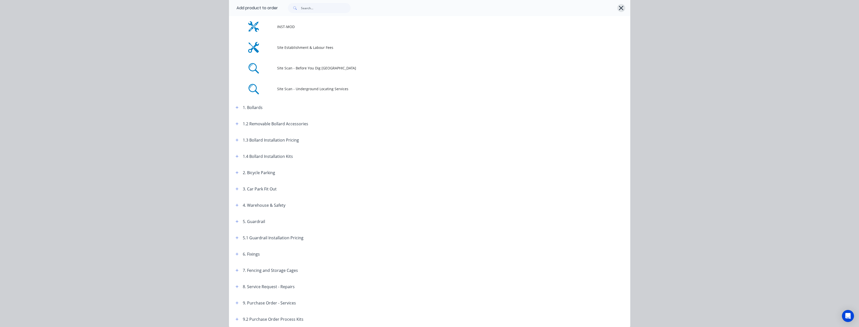
click at [620, 8] on icon "button" at bounding box center [621, 8] width 5 height 5
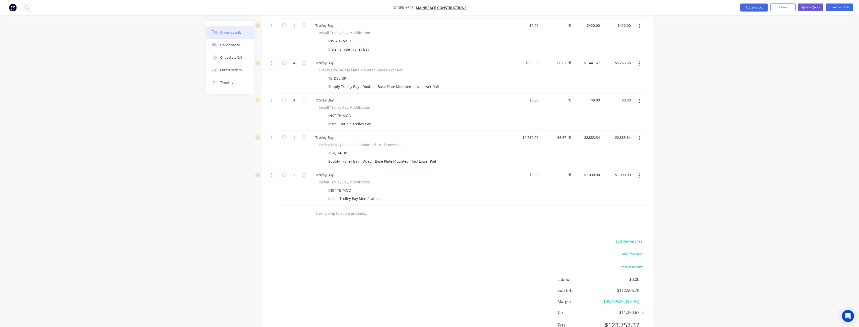
scroll to position [1013, 0]
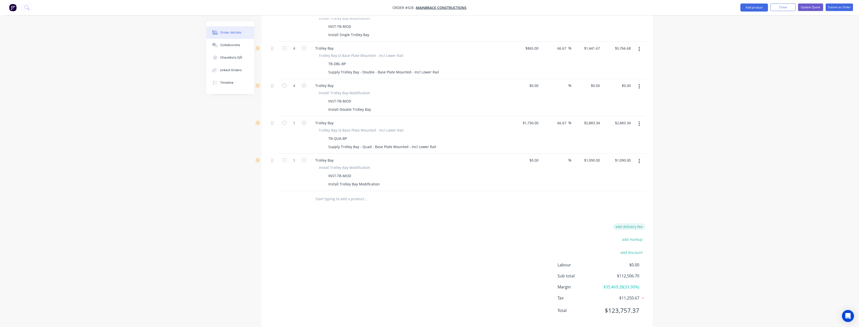
click at [633, 224] on button "add delivery fee" at bounding box center [629, 227] width 32 height 7
type input "9420"
click at [451, 251] on div "Delivery fee $9,420.00 add markup add discount Labour $0.00 Sub total $121,926.…" at bounding box center [457, 272] width 376 height 94
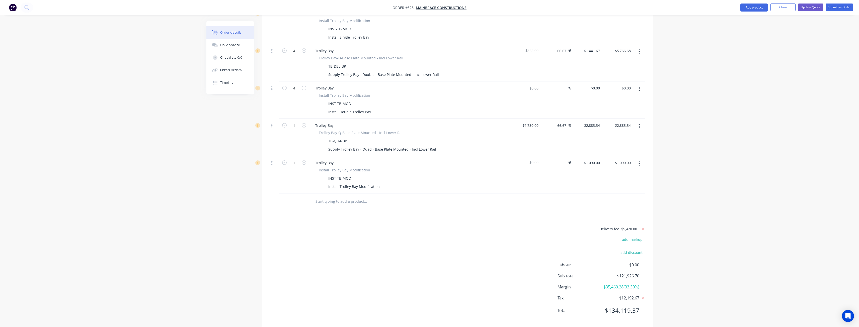
click at [372, 197] on input "text" at bounding box center [365, 202] width 100 height 10
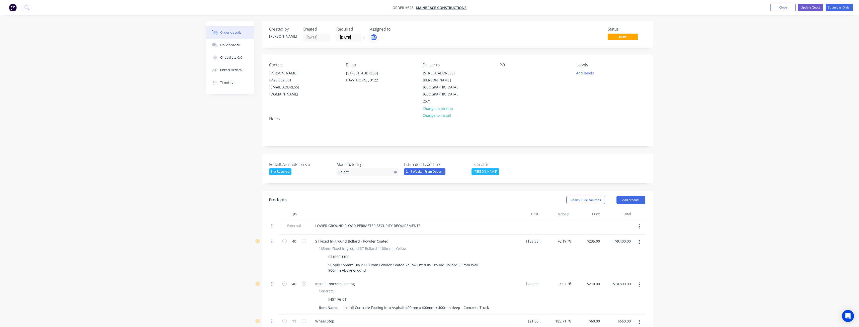
scroll to position [0, 0]
click at [634, 197] on button "Add product" at bounding box center [631, 201] width 29 height 8
click at [618, 210] on div "Product catalogue" at bounding box center [621, 213] width 39 height 7
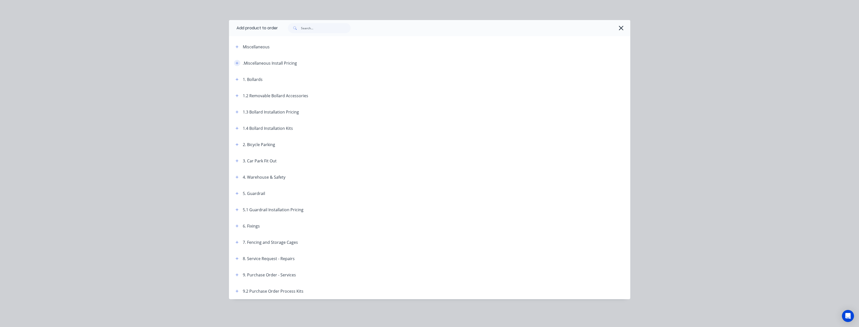
click at [238, 61] on button "button" at bounding box center [237, 63] width 6 height 6
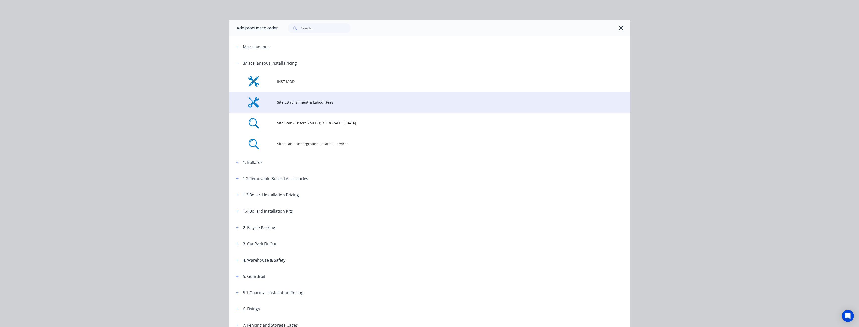
click at [306, 101] on span "Site Establishment & Labour Fees" at bounding box center [418, 102] width 282 height 5
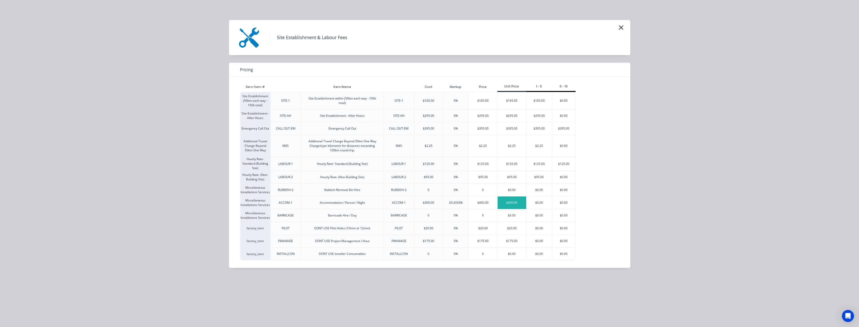
click at [510, 202] on div "$400.00" at bounding box center [512, 203] width 29 height 13
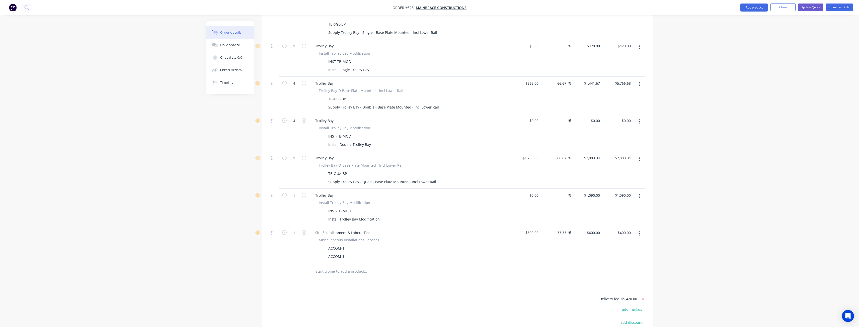
scroll to position [978, 0]
type input "24"
type input "$9,600.00"
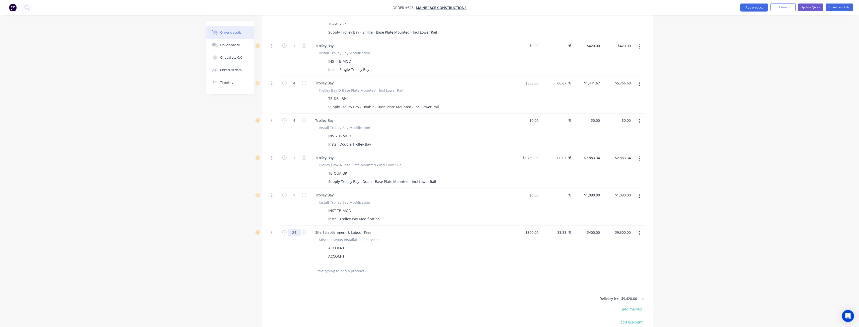
type input "42"
type input "$16,800.00"
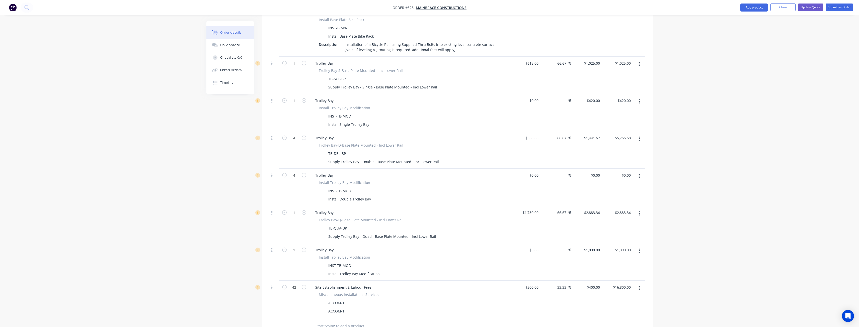
scroll to position [928, 0]
click at [596, 167] on input "0" at bounding box center [599, 170] width 6 height 7
type input "$545.00"
type input "$2,180.00"
click at [539, 173] on div "$0.00 $0.00" at bounding box center [525, 182] width 31 height 37
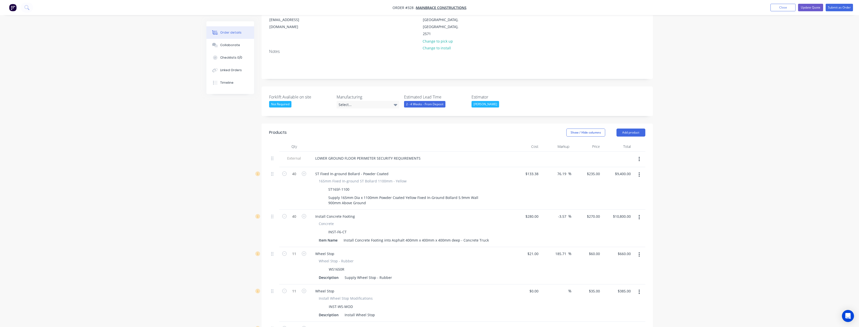
scroll to position [70, 0]
click at [631, 127] on button "Add product" at bounding box center [631, 131] width 29 height 8
click at [617, 140] on div "Product catalogue" at bounding box center [621, 143] width 39 height 7
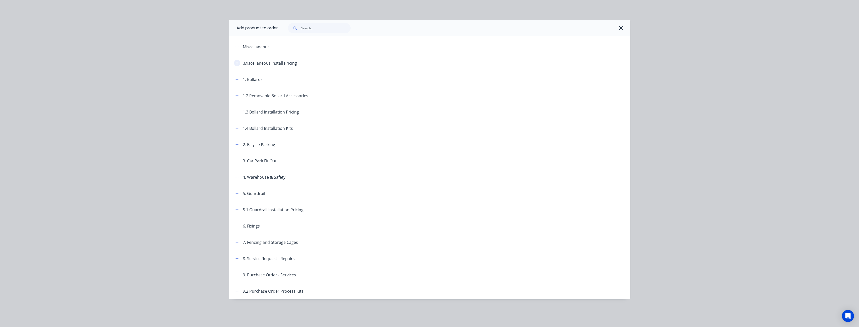
click at [237, 62] on icon "button" at bounding box center [237, 63] width 3 height 4
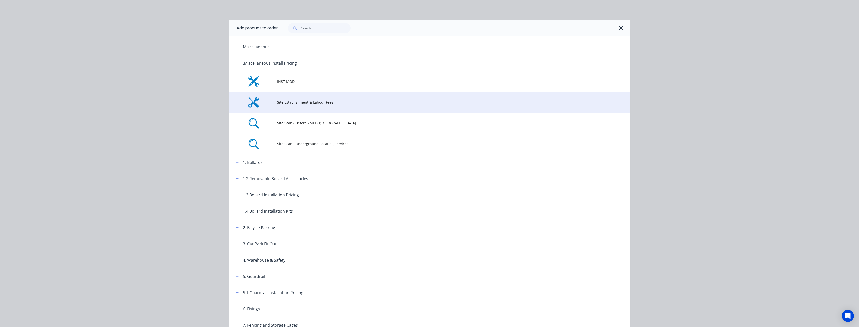
click at [303, 102] on span "Site Establishment & Labour Fees" at bounding box center [418, 102] width 282 height 5
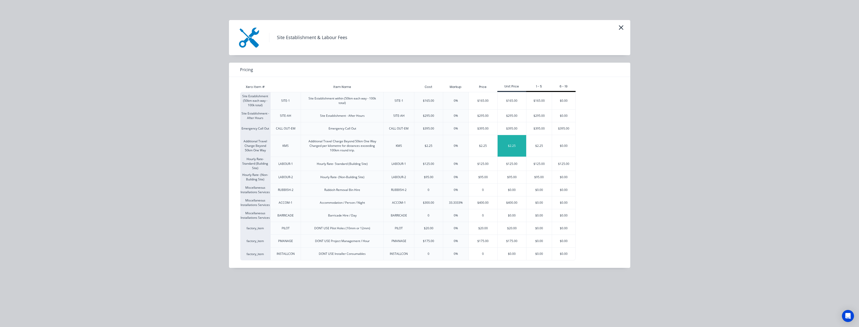
click at [510, 144] on div "$2.25" at bounding box center [512, 146] width 29 height 22
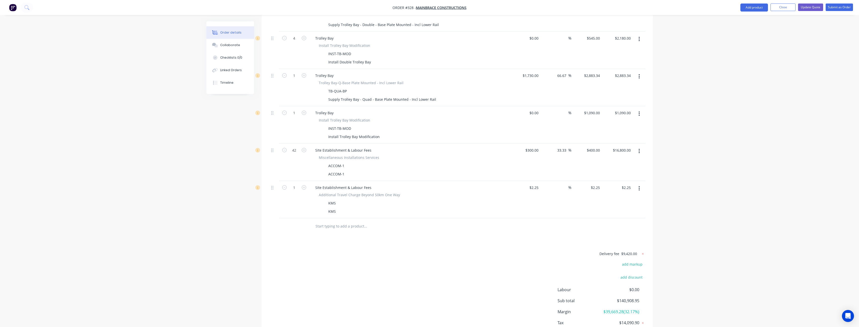
scroll to position [1060, 0]
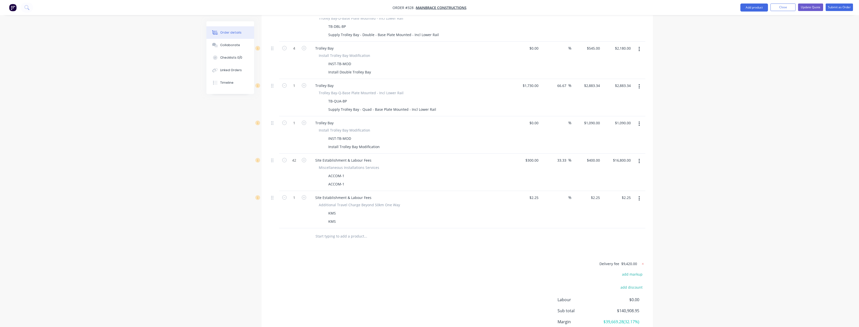
scroll to position [1054, 0]
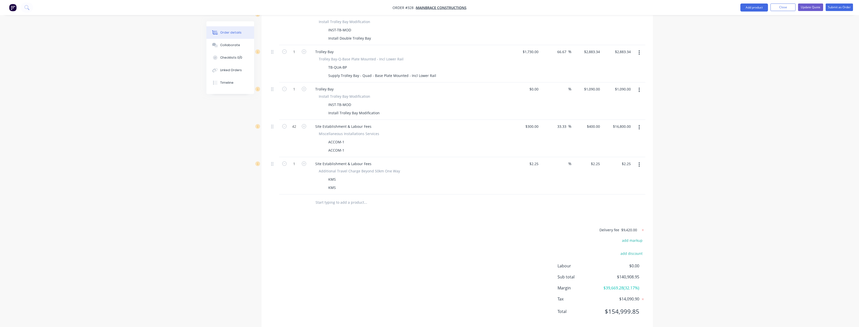
scroll to position [1086, 0]
click at [639, 124] on icon "button" at bounding box center [639, 127] width 1 height 6
click at [607, 166] on div "Delete" at bounding box center [621, 169] width 39 height 7
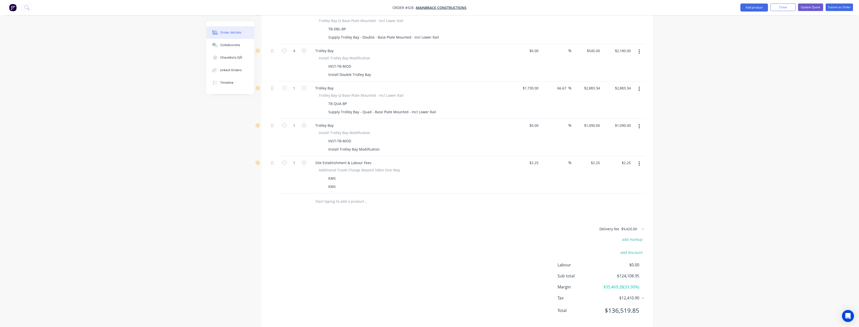
click at [639, 161] on icon "button" at bounding box center [639, 164] width 1 height 6
click at [608, 203] on div "Delete" at bounding box center [621, 206] width 39 height 7
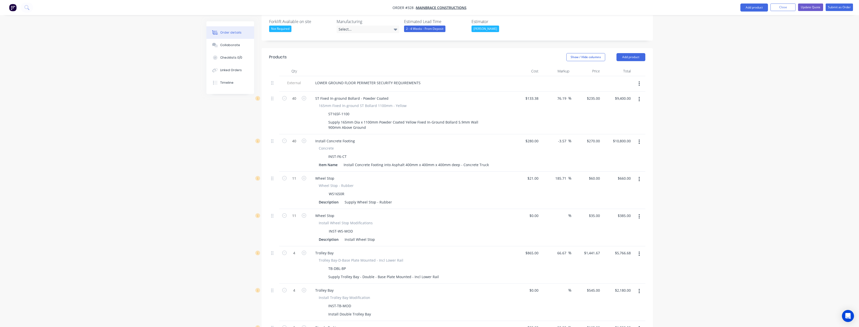
scroll to position [0, 0]
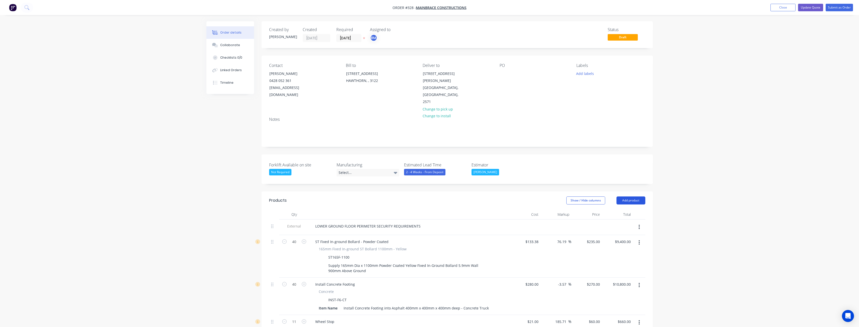
click at [630, 197] on button "Add product" at bounding box center [631, 201] width 29 height 8
click at [622, 210] on div "Product catalogue" at bounding box center [621, 213] width 39 height 7
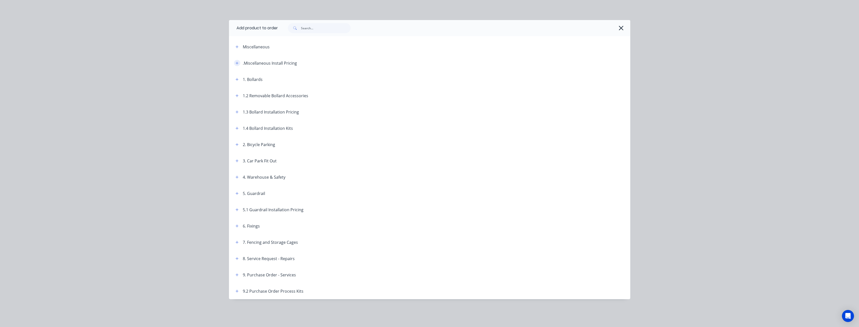
click at [237, 62] on icon "button" at bounding box center [237, 63] width 3 height 4
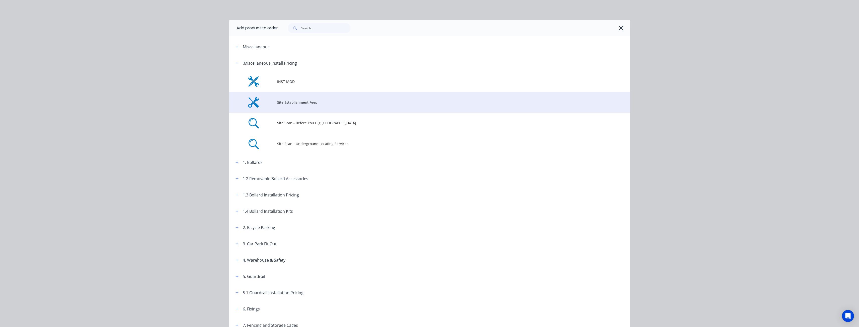
click at [288, 102] on span "Site Establishment Fees" at bounding box center [418, 102] width 282 height 5
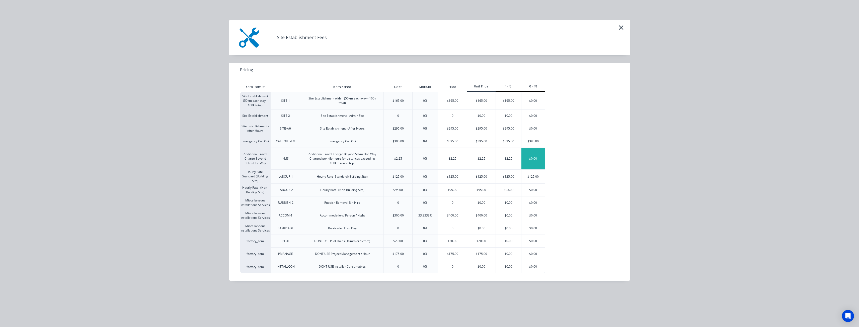
click at [530, 160] on div "$0.00" at bounding box center [534, 159] width 24 height 22
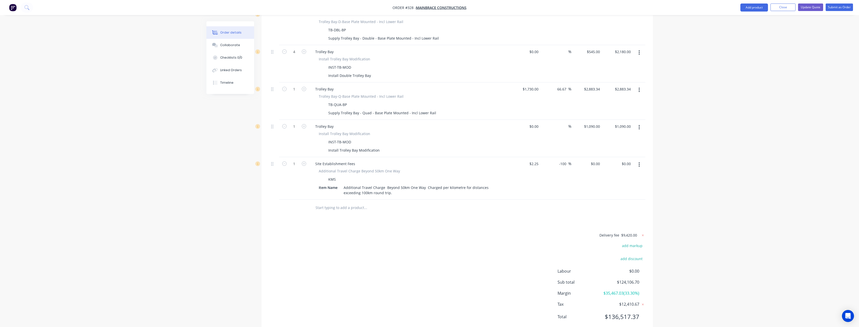
scroll to position [1053, 0]
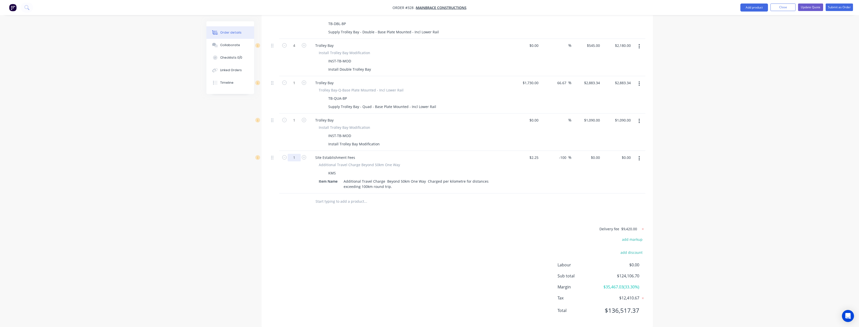
type input "3440"
click at [343, 170] on div "KMS" at bounding box center [409, 173] width 184 height 7
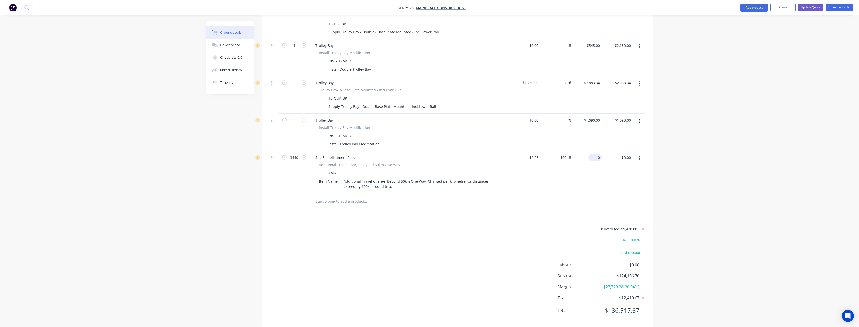
click at [600, 154] on input "0" at bounding box center [597, 157] width 12 height 7
type input "2.25"
type input "$2.25"
type input "$7,740.00"
click at [441, 226] on div "Delivery fee $9,420.00 add markup add discount Labour $0.00 Sub total $131,846.…" at bounding box center [457, 273] width 376 height 94
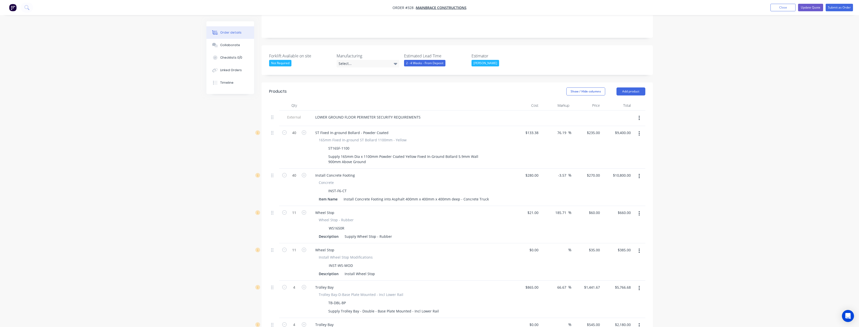
scroll to position [25, 0]
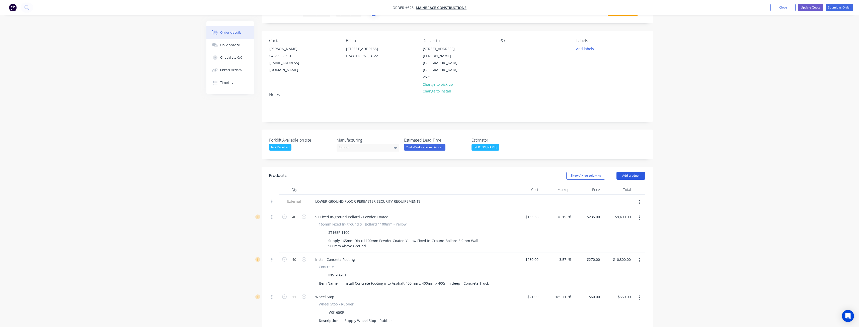
click at [630, 172] on button "Add product" at bounding box center [631, 176] width 29 height 8
click at [626, 185] on div "Product catalogue" at bounding box center [621, 188] width 39 height 7
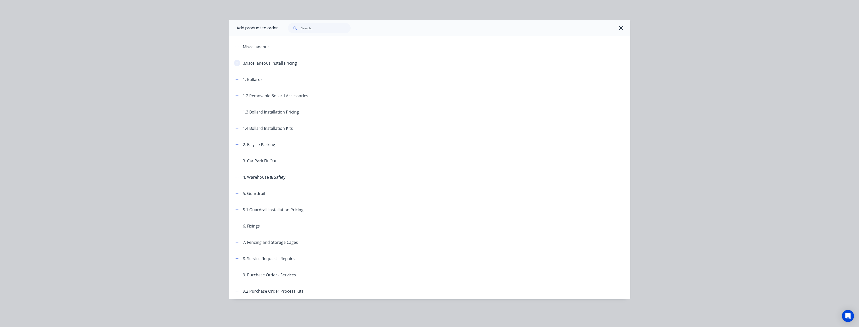
click at [237, 62] on icon "button" at bounding box center [237, 63] width 3 height 4
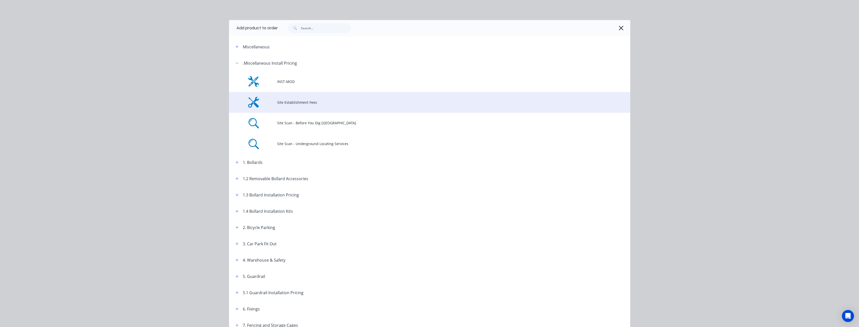
click at [295, 101] on span "Site Establishment Fees" at bounding box center [418, 102] width 282 height 5
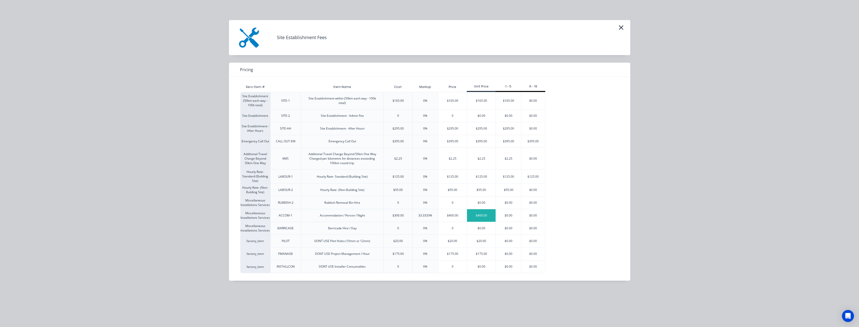
click at [477, 215] on div "$400.00" at bounding box center [481, 215] width 29 height 13
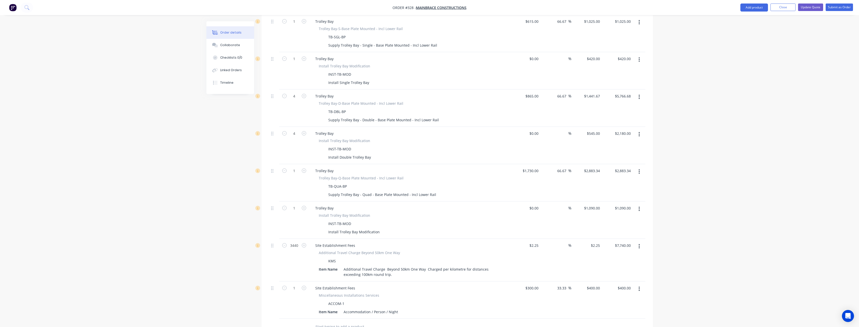
scroll to position [1091, 0]
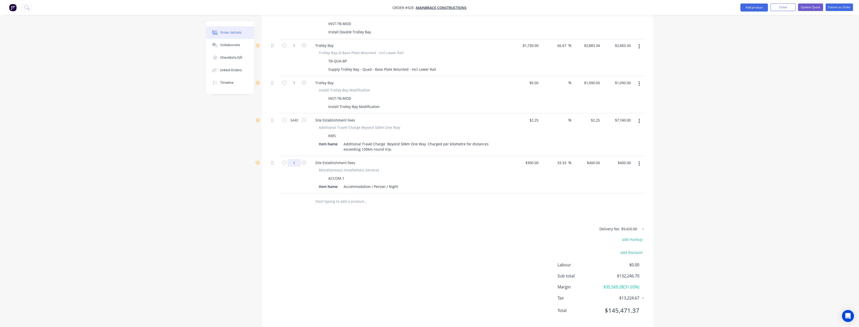
type input "42"
type input "$16,800.00"
drag, startPoint x: 273, startPoint y: 107, endPoint x: 273, endPoint y: 139, distance: 31.6
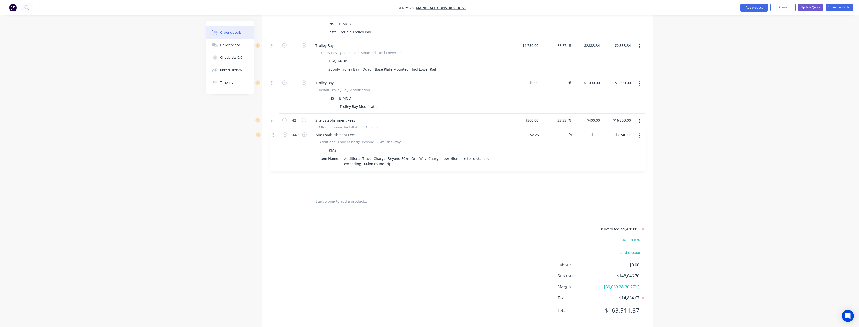
click at [633, 227] on span "$9,420.00" at bounding box center [629, 229] width 16 height 5
click at [643, 227] on icon at bounding box center [642, 229] width 5 height 5
click at [634, 226] on button "add delivery fee" at bounding box center [629, 229] width 32 height 7
type input "11750"
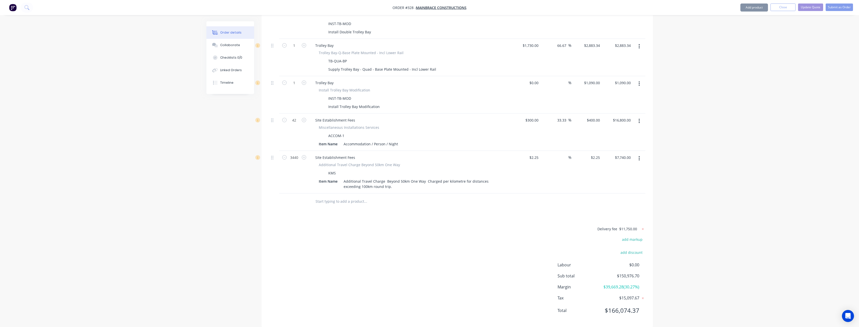
click at [402, 258] on div "Delivery fee $11,750.00 add markup add discount Labour $0.00 Sub total $150,976…" at bounding box center [457, 273] width 376 height 94
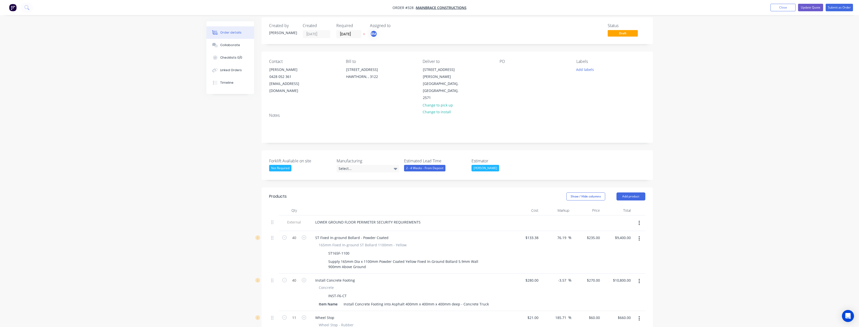
scroll to position [0, 0]
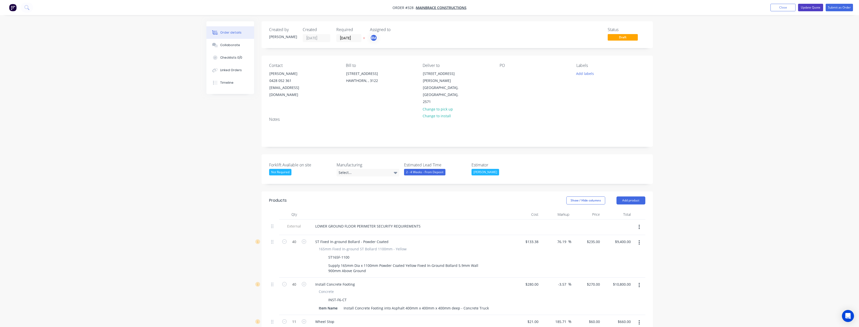
click at [810, 6] on button "Update Quote" at bounding box center [810, 8] width 25 height 8
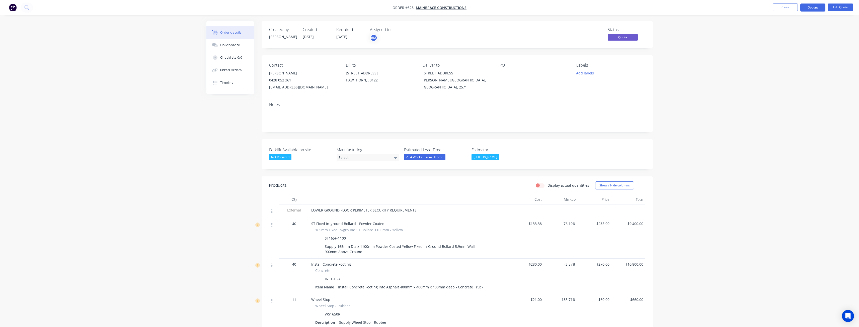
click at [837, 7] on button "Edit Quote" at bounding box center [840, 8] width 25 height 8
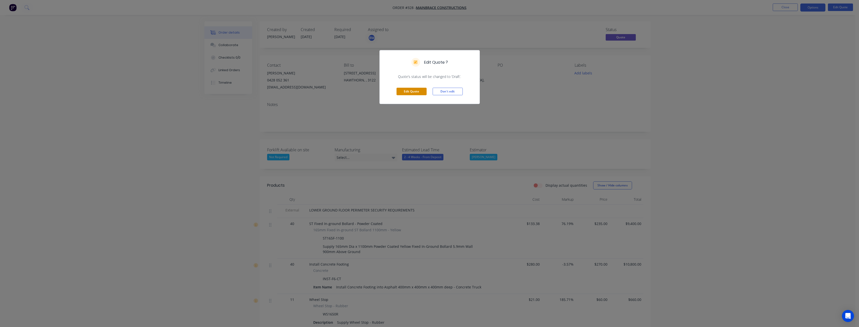
click at [404, 89] on button "Edit Quote" at bounding box center [412, 92] width 30 height 8
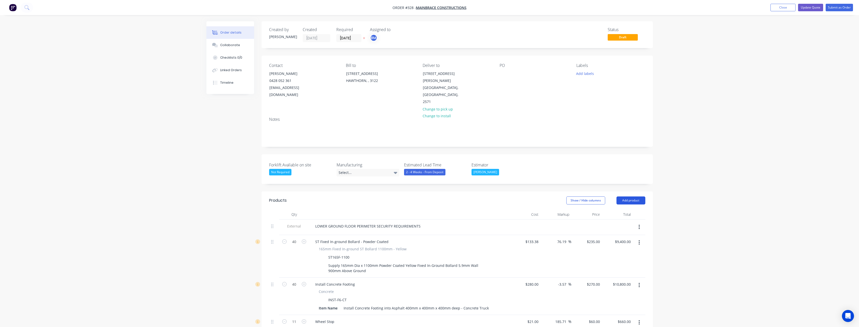
click at [629, 197] on button "Add product" at bounding box center [631, 201] width 29 height 8
click at [619, 280] on div "Notes (External)" at bounding box center [621, 283] width 39 height 7
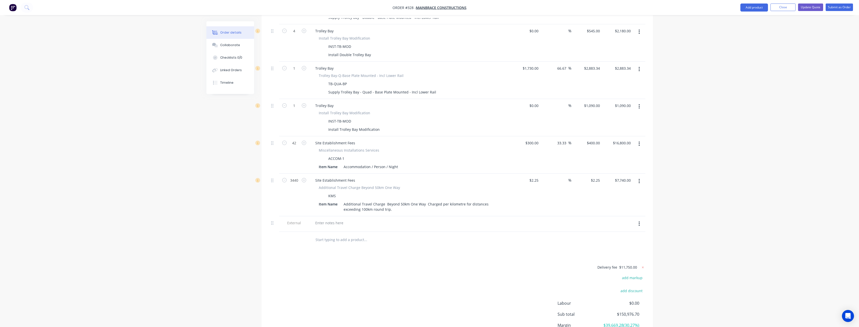
scroll to position [1104, 0]
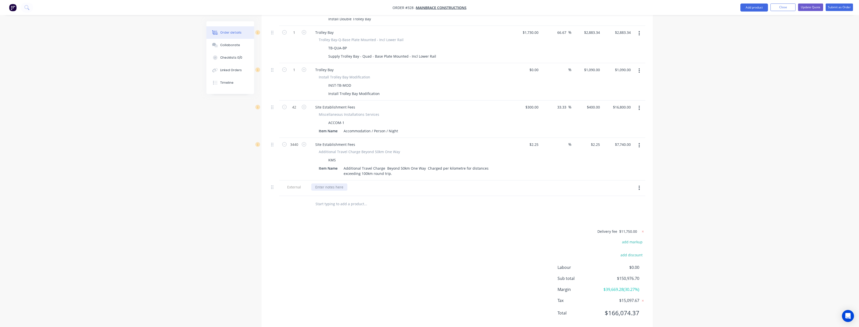
click at [331, 184] on div at bounding box center [329, 187] width 36 height 7
click at [367, 204] on input "text" at bounding box center [365, 209] width 100 height 10
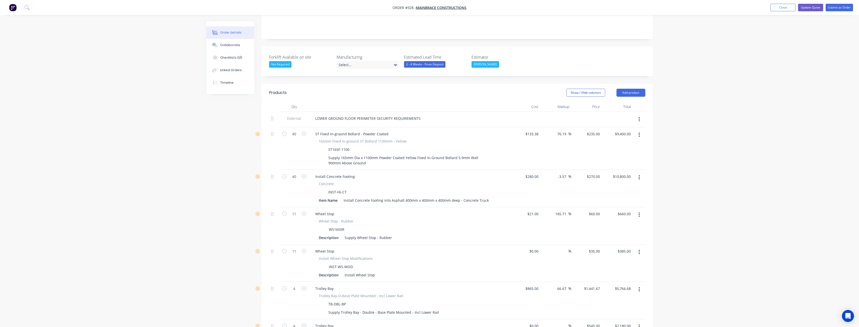
scroll to position [0, 0]
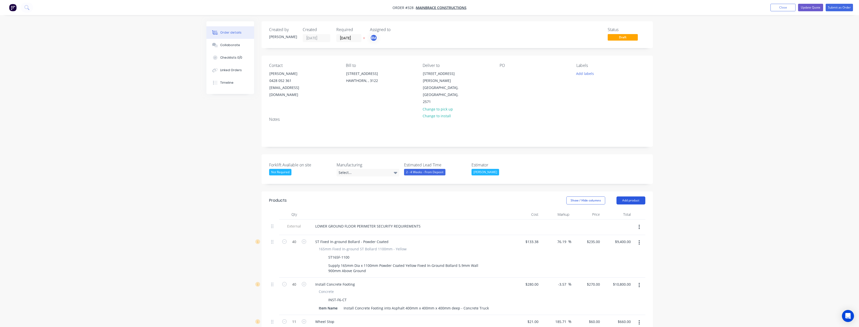
click at [627, 197] on button "Add product" at bounding box center [631, 201] width 29 height 8
click at [615, 210] on div "Product catalogue" at bounding box center [621, 213] width 39 height 7
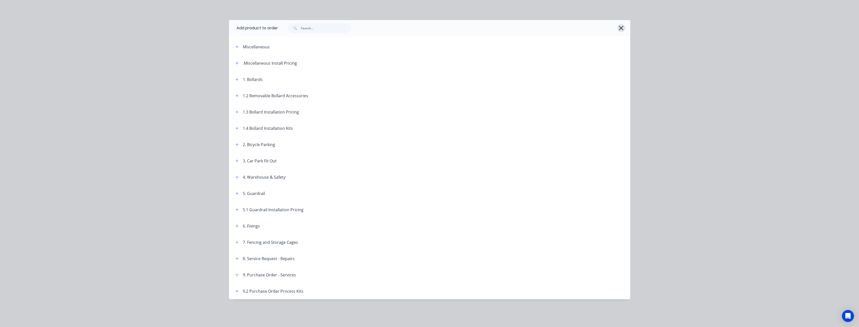
click at [620, 26] on icon "button" at bounding box center [621, 28] width 5 height 7
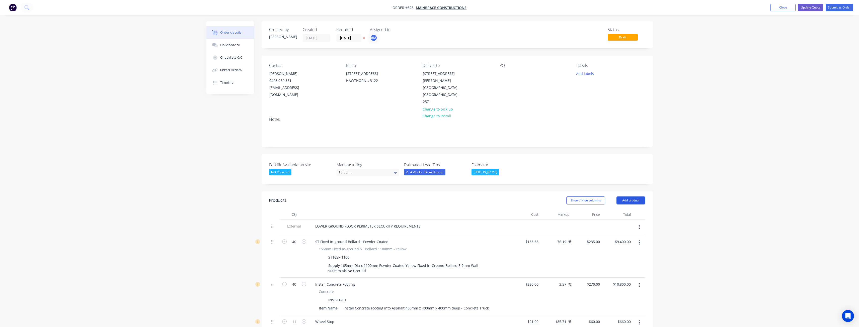
click at [629, 197] on button "Add product" at bounding box center [631, 201] width 29 height 8
click at [616, 280] on div "Notes (External)" at bounding box center [621, 283] width 39 height 7
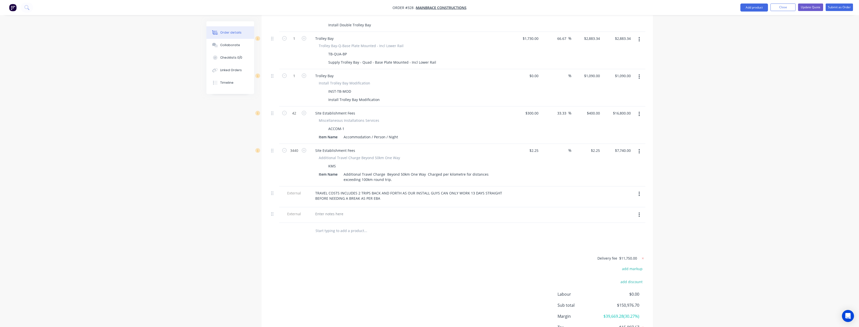
scroll to position [1127, 0]
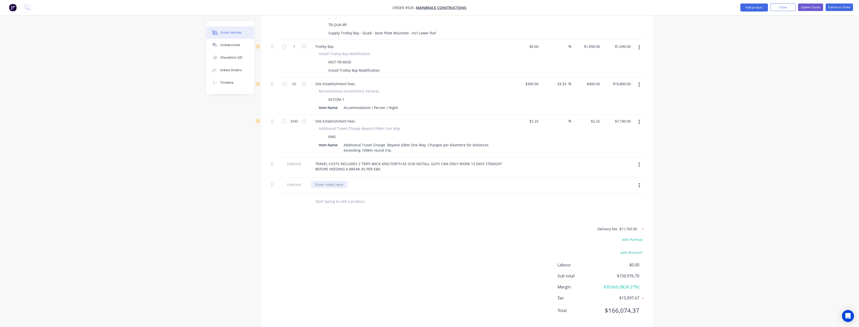
click at [340, 181] on div at bounding box center [329, 184] width 36 height 7
click at [380, 160] on div "TRAVEL COSTS INCLUDES 2 TRIPS BACK AND FORTH AS OUR INSTALL GUYS CAN ONLY WORK …" at bounding box center [409, 166] width 197 height 13
click at [479, 197] on div at bounding box center [399, 202] width 177 height 10
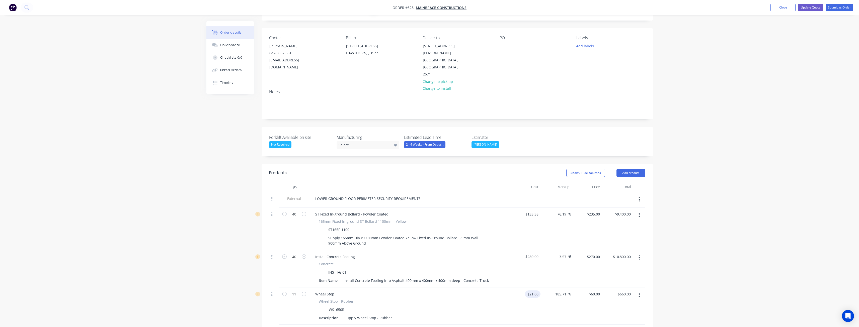
scroll to position [23, 0]
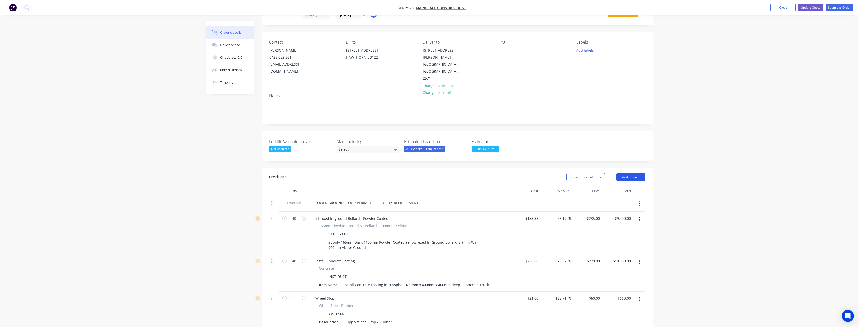
click at [627, 173] on button "Add product" at bounding box center [631, 177] width 29 height 8
click at [614, 186] on div "Product catalogue" at bounding box center [621, 189] width 39 height 7
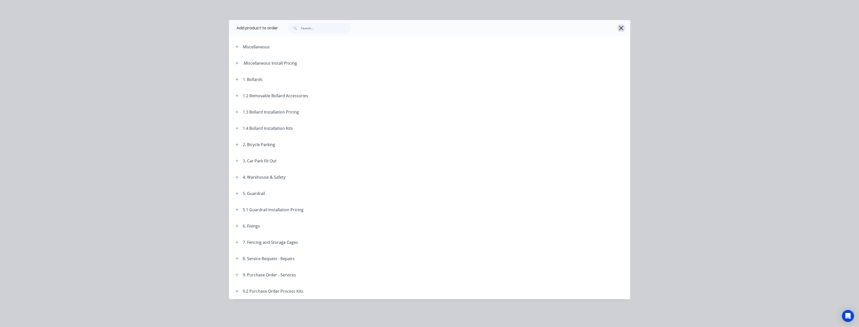
click at [621, 30] on icon "button" at bounding box center [621, 28] width 5 height 7
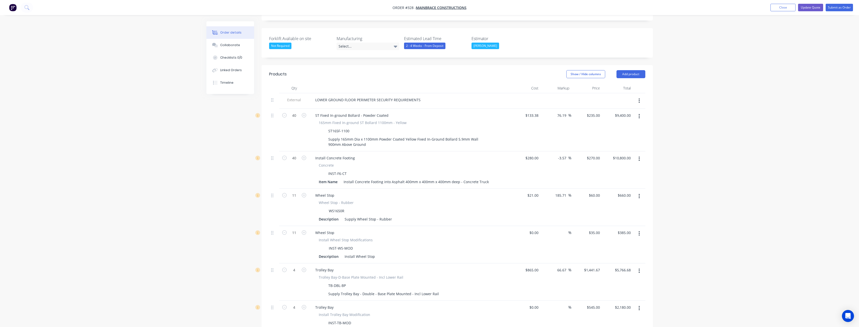
scroll to position [48, 0]
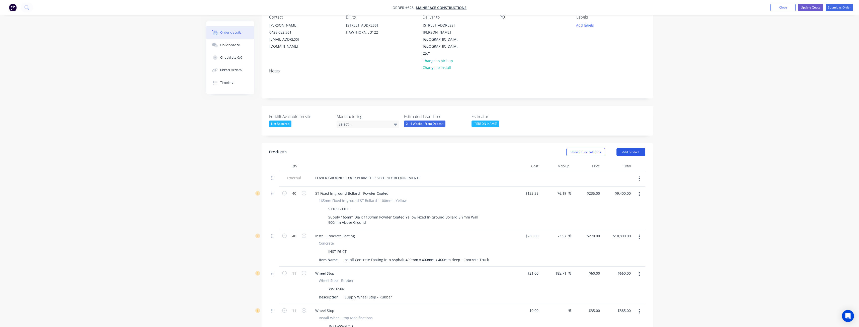
click at [627, 148] on button "Add product" at bounding box center [631, 152] width 29 height 8
click at [620, 232] on div "Notes (External)" at bounding box center [621, 235] width 39 height 7
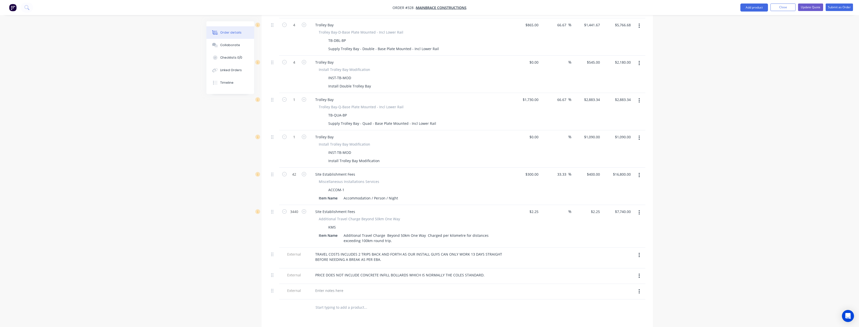
scroll to position [1077, 0]
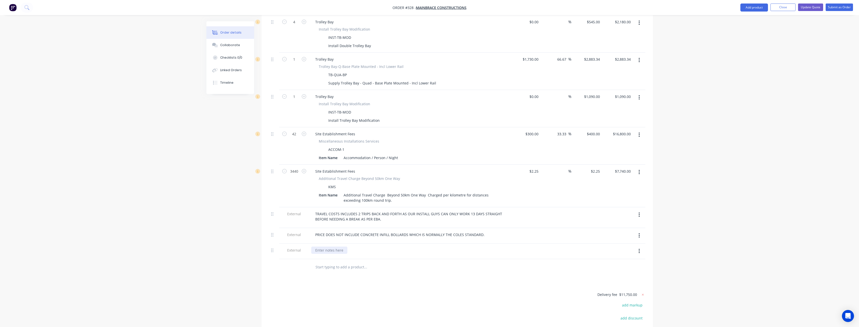
click at [325, 247] on div at bounding box center [329, 250] width 36 height 7
click at [403, 262] on input "text" at bounding box center [365, 267] width 100 height 10
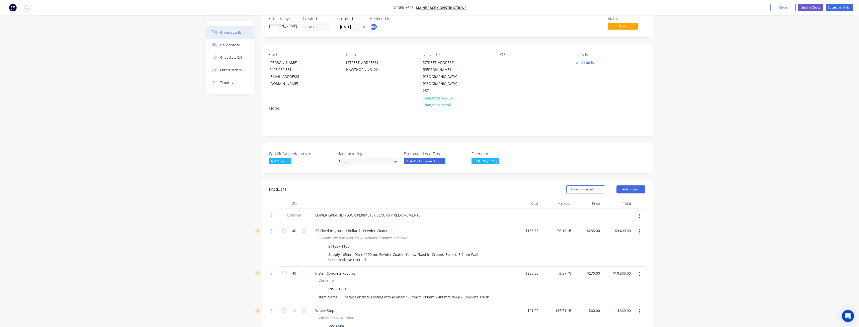
scroll to position [0, 0]
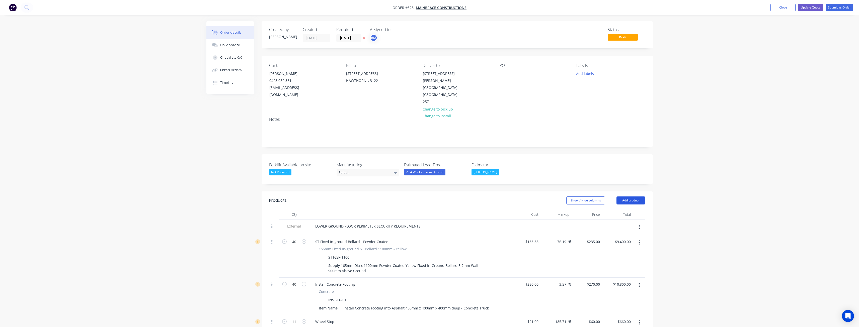
click at [628, 197] on button "Add product" at bounding box center [631, 201] width 29 height 8
click at [622, 210] on div "Product catalogue" at bounding box center [621, 213] width 39 height 7
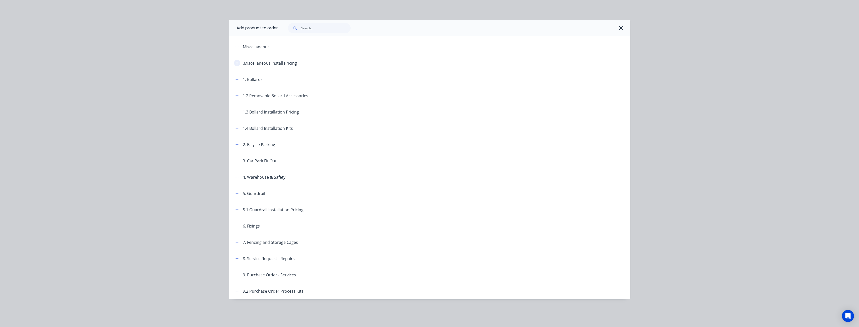
click at [238, 63] on icon "button" at bounding box center [237, 63] width 3 height 3
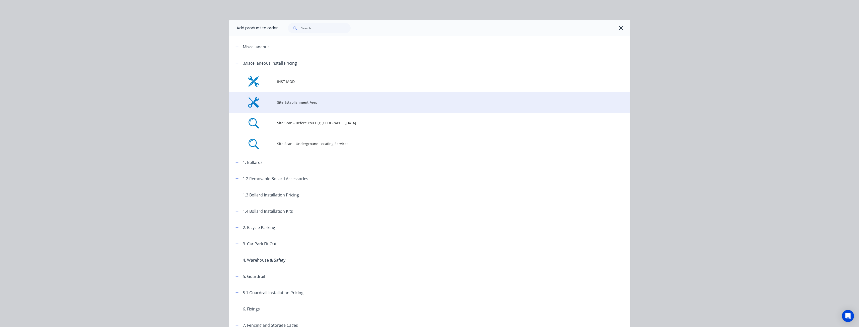
click at [296, 102] on span "Site Establishment Fees" at bounding box center [418, 102] width 282 height 5
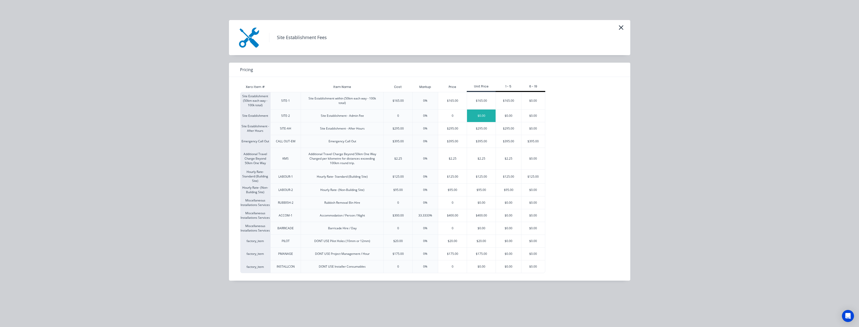
click at [481, 114] on div "$0.00" at bounding box center [481, 116] width 29 height 13
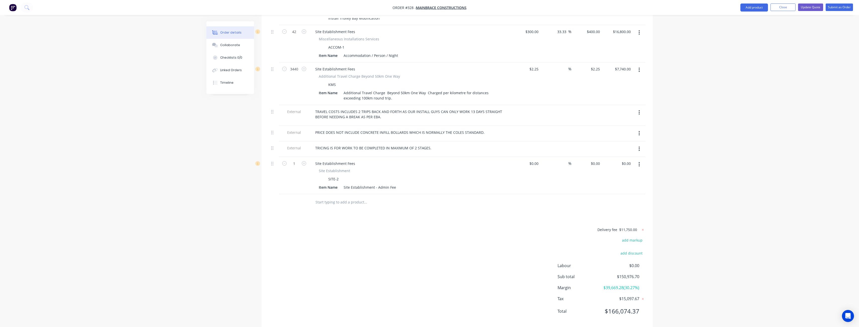
scroll to position [1180, 0]
click at [600, 159] on input "0" at bounding box center [599, 162] width 6 height 7
type input "7"
click at [453, 226] on div "Delivery fee $11,750.00 add markup add discount Labour $0.00 Sub total $150,976…" at bounding box center [457, 273] width 376 height 94
type input "$6,400.00"
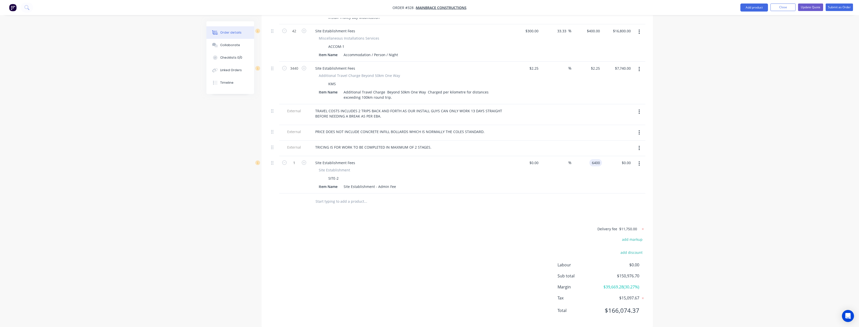
type input "$6,400.00"
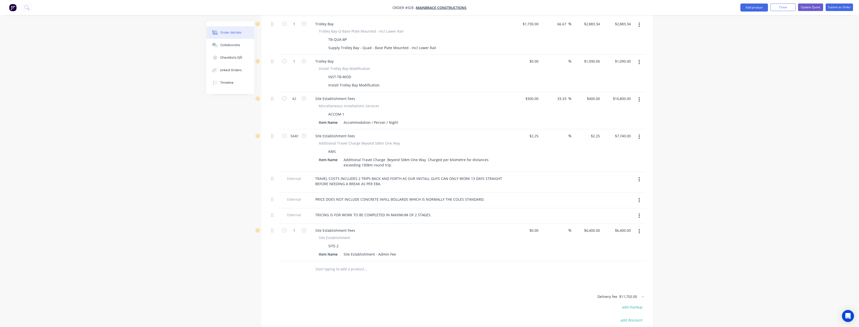
scroll to position [1104, 0]
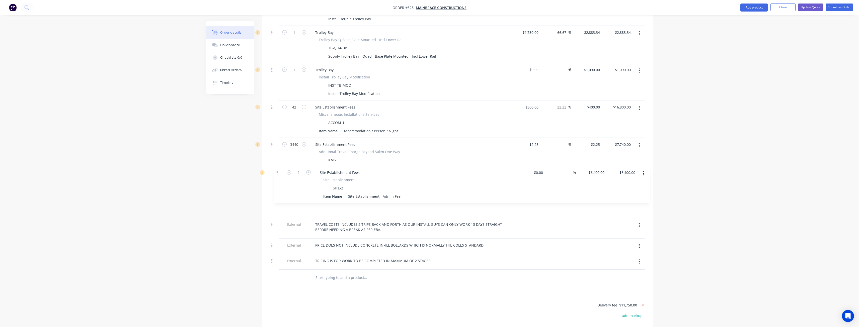
drag, startPoint x: 273, startPoint y: 221, endPoint x: 278, endPoint y: 172, distance: 48.9
click at [809, 6] on button "Update Quote" at bounding box center [810, 8] width 25 height 8
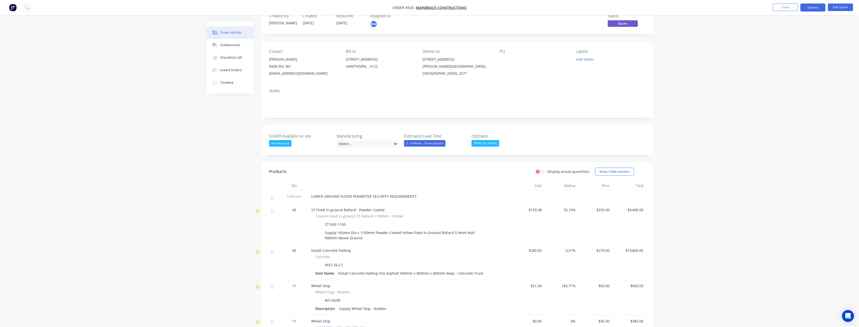
scroll to position [0, 0]
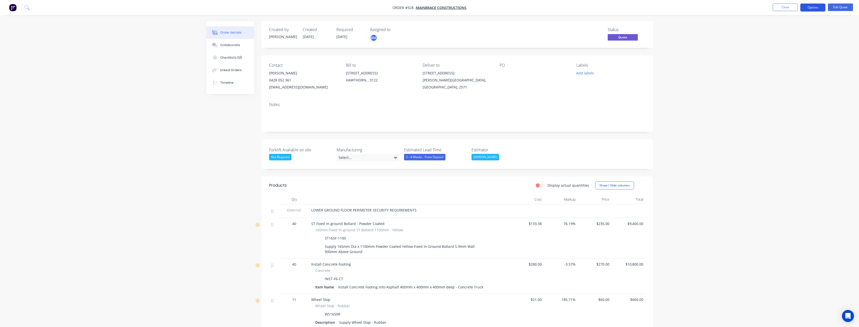
click at [813, 5] on button "Options" at bounding box center [813, 8] width 25 height 8
click at [780, 28] on div "Quote" at bounding box center [798, 30] width 46 height 7
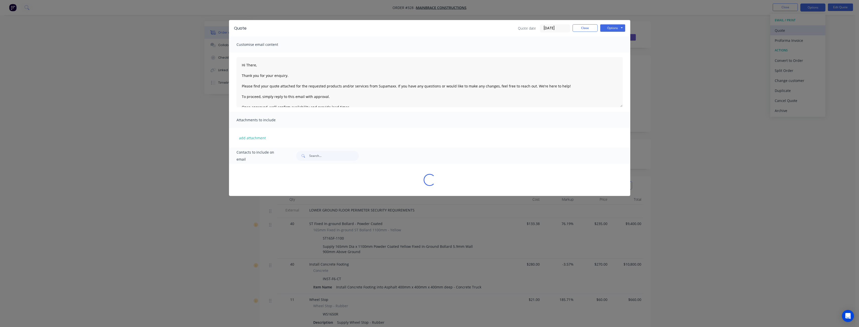
type textarea "Hi There, Thank you for your enquiry. Please find your quote attached for the r…"
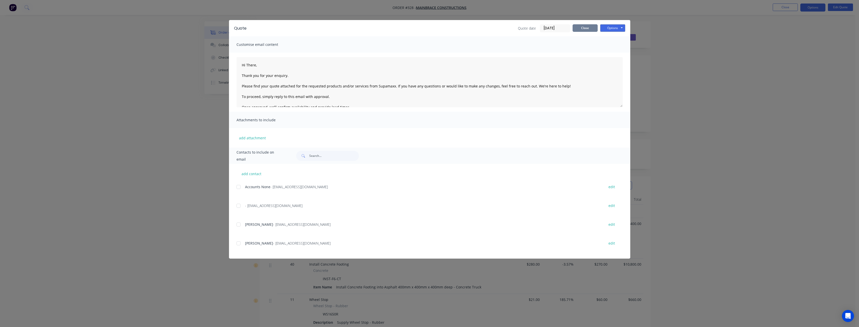
click at [587, 25] on button "Close" at bounding box center [585, 28] width 25 height 8
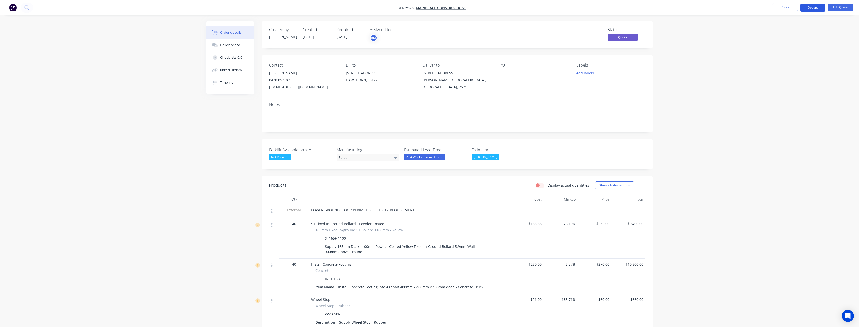
click at [810, 8] on button "Options" at bounding box center [813, 8] width 25 height 8
click at [779, 29] on div "Quote" at bounding box center [798, 30] width 46 height 7
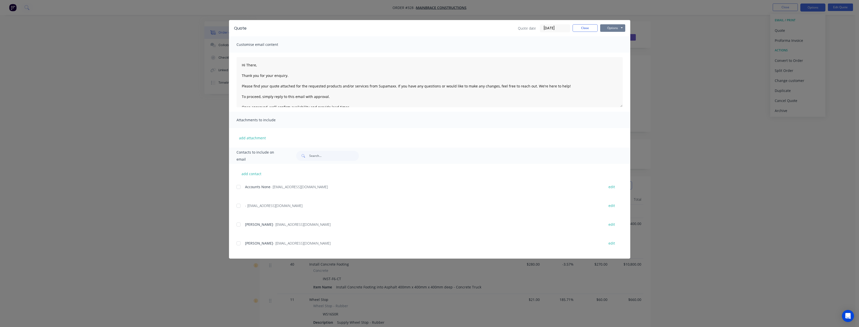
click at [616, 29] on button "Options" at bounding box center [612, 28] width 25 height 8
click at [616, 34] on button "Preview" at bounding box center [616, 37] width 32 height 8
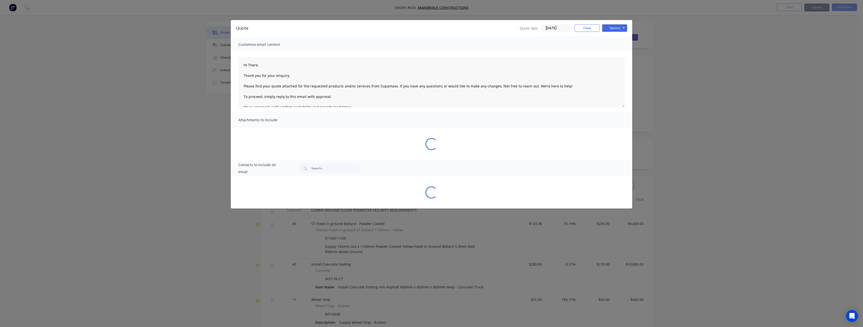
type textarea "Hi There, Thank you for your enquiry. Please find your quote attached for the r…"
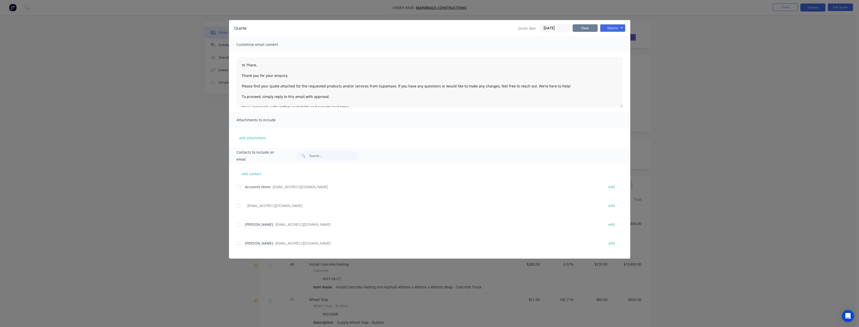
click at [585, 28] on button "Close" at bounding box center [585, 28] width 25 height 8
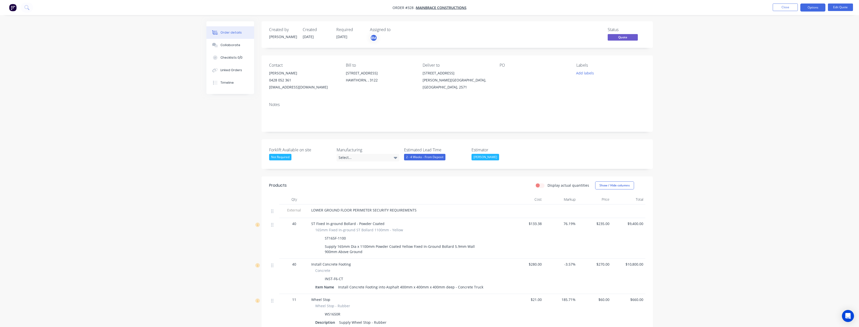
click at [281, 157] on div "Not Required" at bounding box center [280, 157] width 22 height 7
click at [275, 176] on div "Yes" at bounding box center [277, 177] width 9 height 7
click at [837, 7] on button "Edit Quote" at bounding box center [840, 8] width 25 height 8
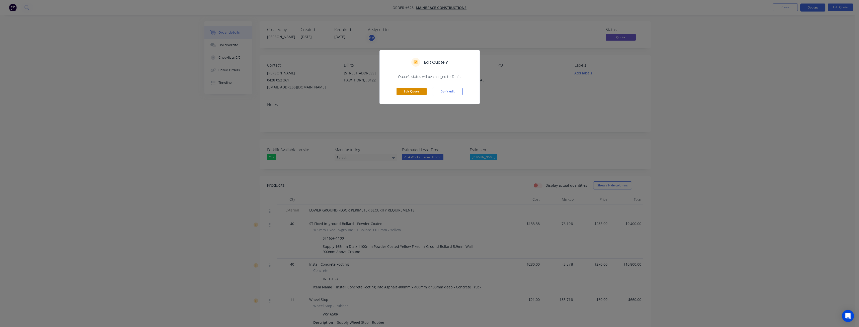
click at [407, 91] on button "Edit Quote" at bounding box center [412, 92] width 30 height 8
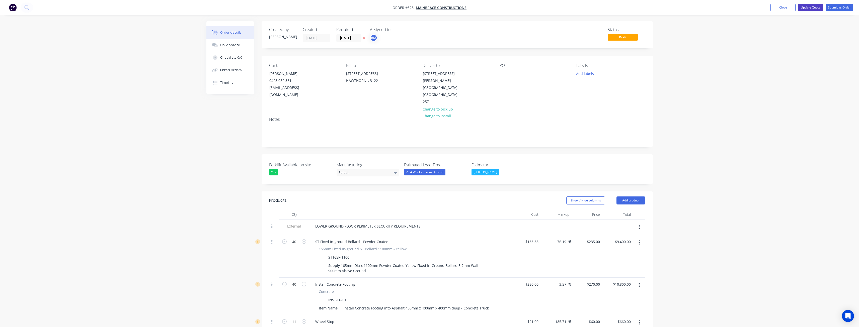
click at [814, 6] on button "Update Quote" at bounding box center [810, 8] width 25 height 8
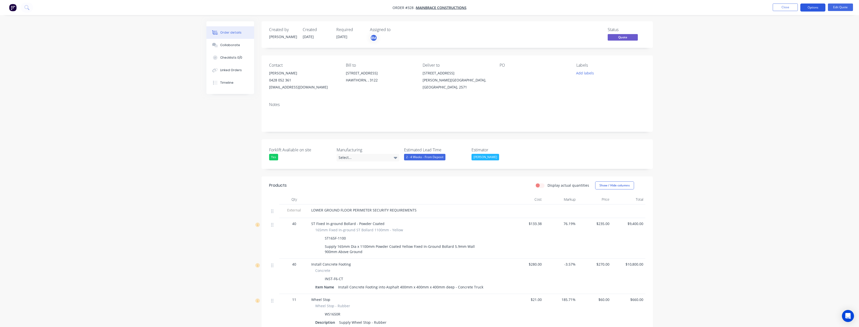
click at [816, 8] on button "Options" at bounding box center [813, 8] width 25 height 8
click at [782, 29] on div "Quote" at bounding box center [798, 30] width 46 height 7
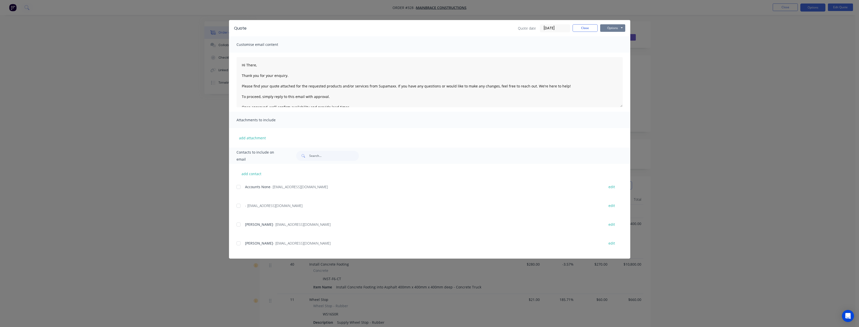
click at [610, 28] on button "Options" at bounding box center [612, 28] width 25 height 8
click at [611, 35] on button "Preview" at bounding box center [616, 37] width 32 height 8
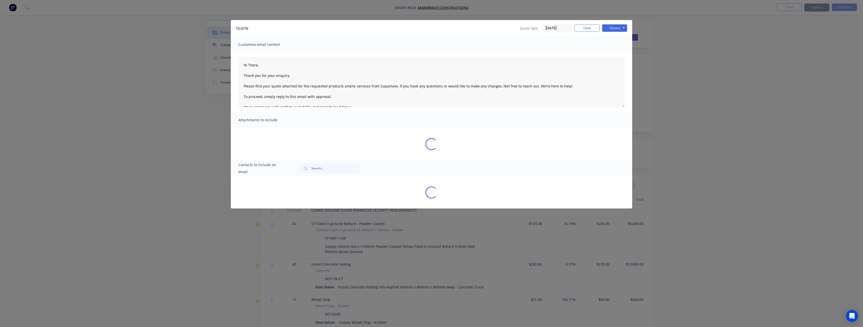
type textarea "Hi There, Thank you for your enquiry. Please find your quote attached for the r…"
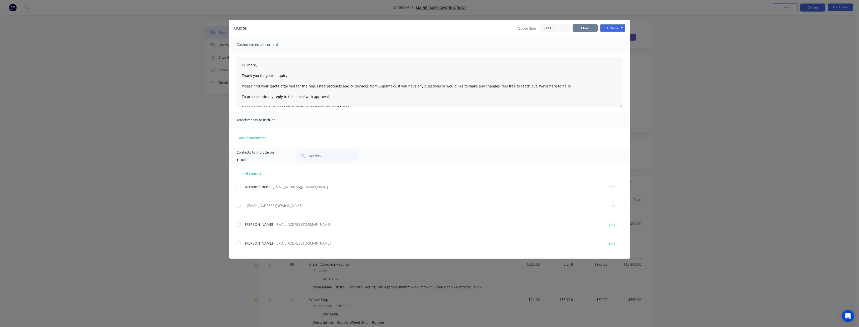
click at [585, 26] on button "Close" at bounding box center [585, 28] width 25 height 8
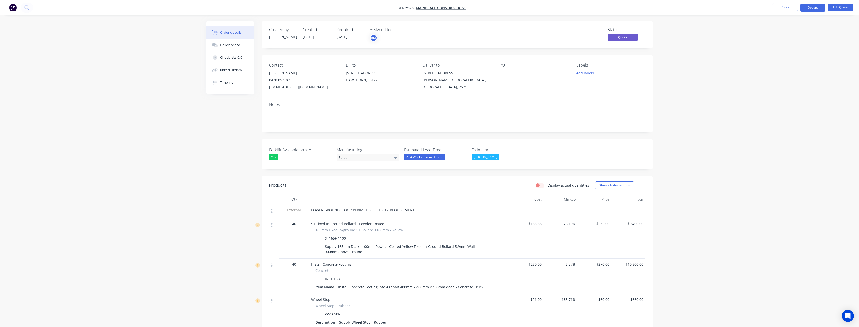
click at [790, 6] on button "Close" at bounding box center [785, 8] width 25 height 8
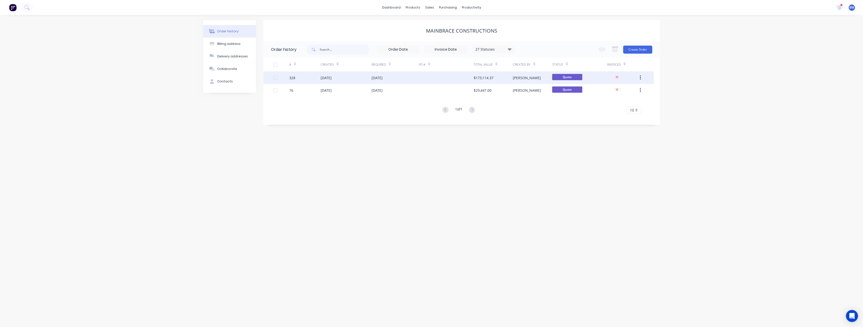
click at [640, 77] on icon "button" at bounding box center [640, 78] width 1 height 5
click at [610, 100] on div "Duplicate" at bounding box center [622, 100] width 39 height 7
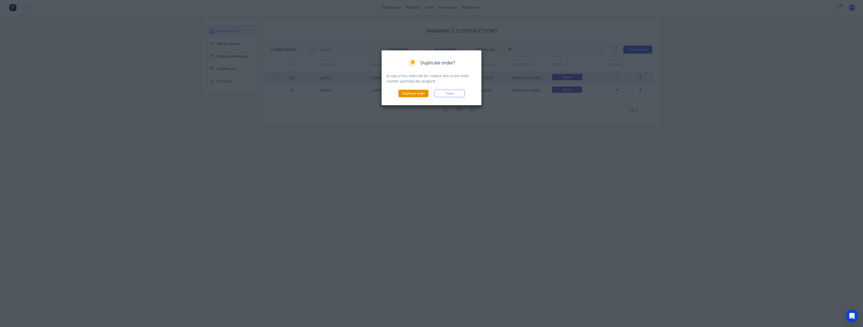
click at [417, 91] on button "Duplicate order" at bounding box center [413, 94] width 30 height 8
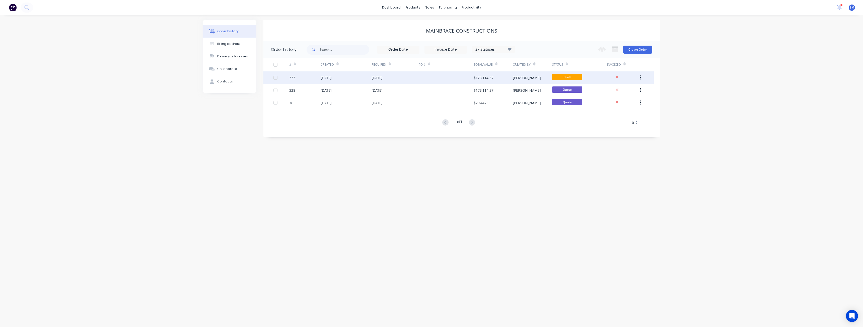
click at [427, 77] on div at bounding box center [446, 77] width 55 height 13
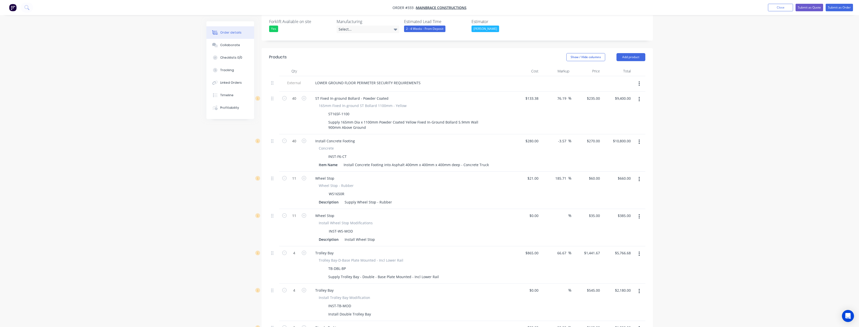
scroll to position [151, 0]
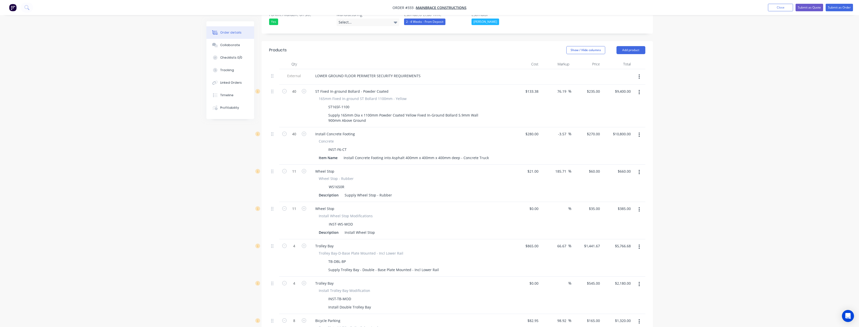
click at [640, 132] on icon "button" at bounding box center [639, 135] width 1 height 6
click at [610, 175] on div "Delete" at bounding box center [621, 178] width 39 height 7
click at [639, 170] on icon "button" at bounding box center [639, 172] width 1 height 5
click at [612, 212] on div "Delete" at bounding box center [621, 215] width 39 height 7
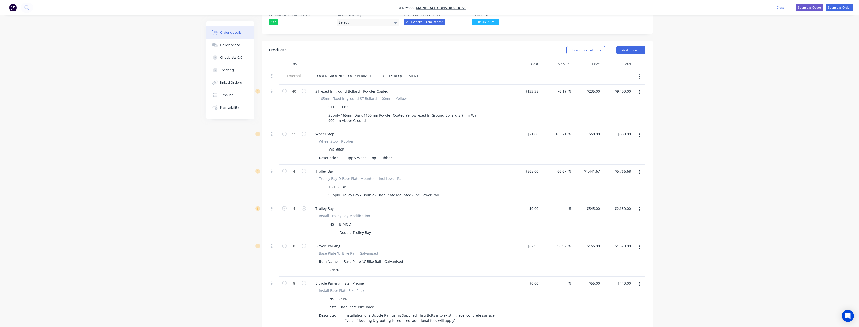
click at [639, 207] on icon "button" at bounding box center [639, 210] width 1 height 6
click at [615, 249] on div "Delete" at bounding box center [621, 252] width 39 height 7
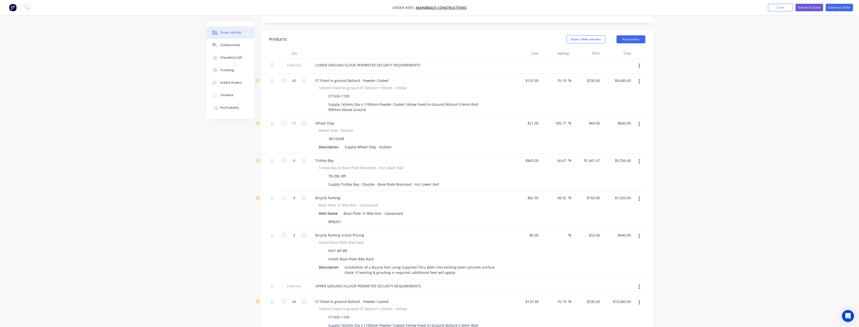
scroll to position [176, 0]
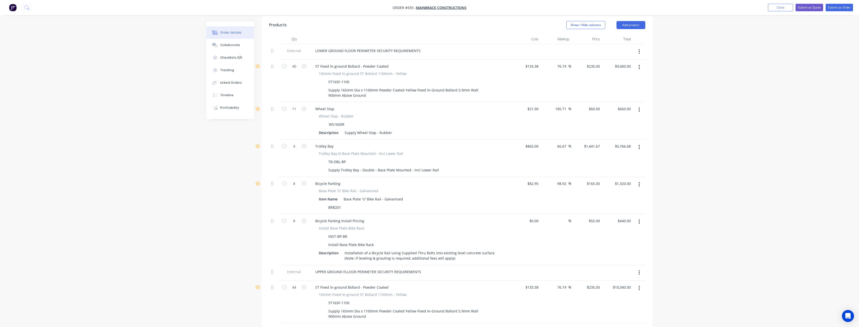
click at [639, 219] on icon "button" at bounding box center [639, 222] width 1 height 6
click at [618, 262] on div "Delete" at bounding box center [621, 265] width 39 height 7
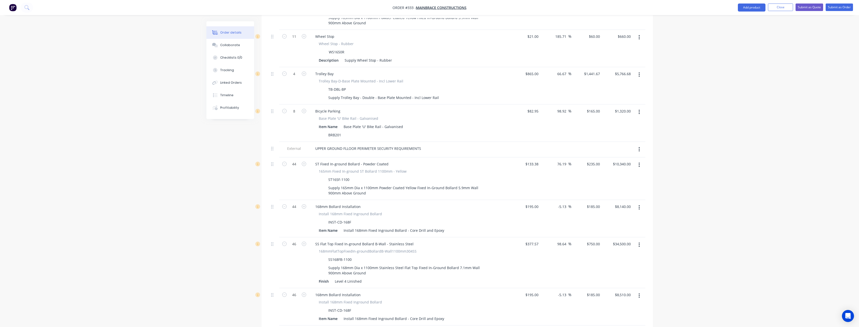
scroll to position [251, 0]
click at [640, 200] on button "button" at bounding box center [639, 204] width 12 height 9
click at [615, 245] on div "Delete" at bounding box center [621, 248] width 39 height 7
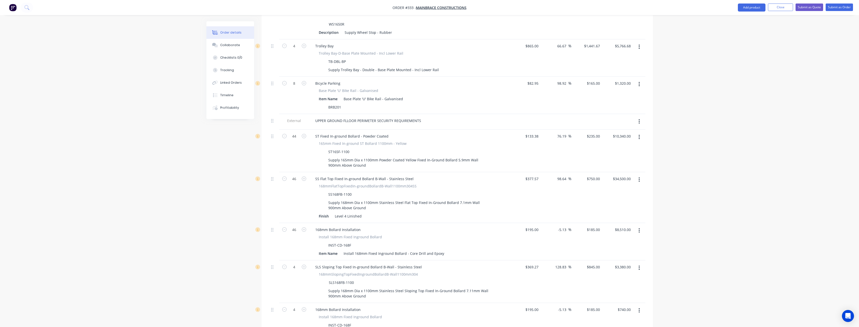
scroll to position [301, 0]
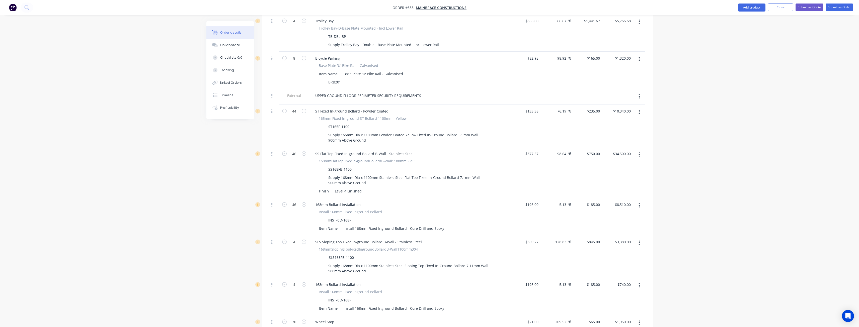
click at [640, 201] on button "button" at bounding box center [639, 205] width 12 height 9
click at [610, 245] on div "Delete" at bounding box center [621, 248] width 39 height 7
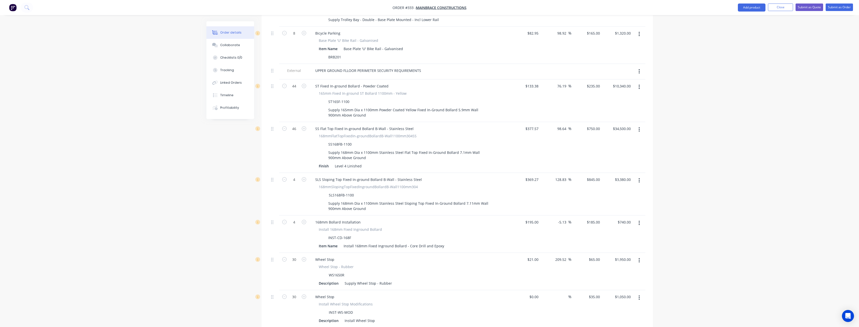
scroll to position [351, 0]
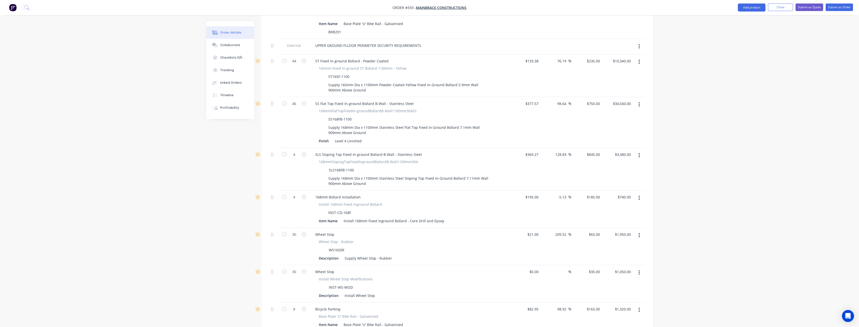
click at [639, 195] on icon "button" at bounding box center [639, 198] width 1 height 6
click at [613, 238] on div "Delete" at bounding box center [621, 241] width 39 height 7
click at [639, 233] on icon "button" at bounding box center [639, 235] width 1 height 5
click at [618, 275] on div "Delete" at bounding box center [621, 278] width 39 height 7
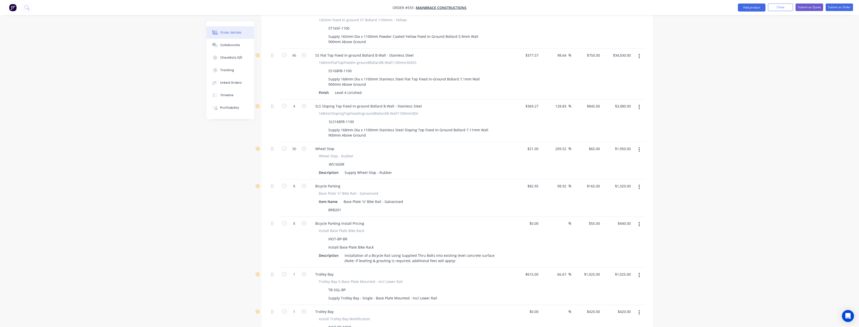
scroll to position [401, 0]
click at [638, 218] on button "button" at bounding box center [639, 222] width 12 height 9
click at [622, 261] on button "Delete" at bounding box center [622, 266] width 48 height 10
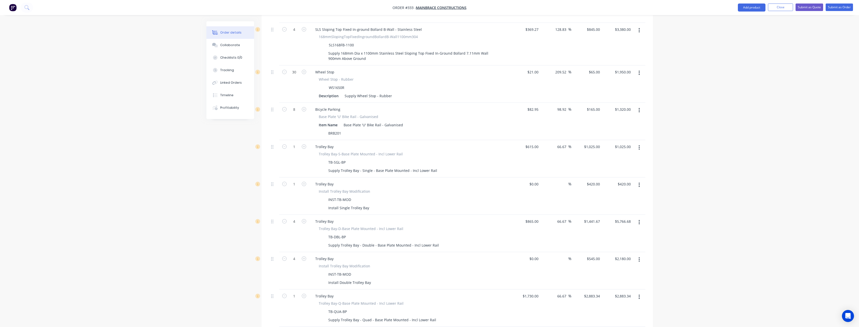
scroll to position [477, 0]
click at [640, 182] on icon "button" at bounding box center [639, 185] width 1 height 6
click at [616, 225] on div "Delete" at bounding box center [621, 228] width 39 height 7
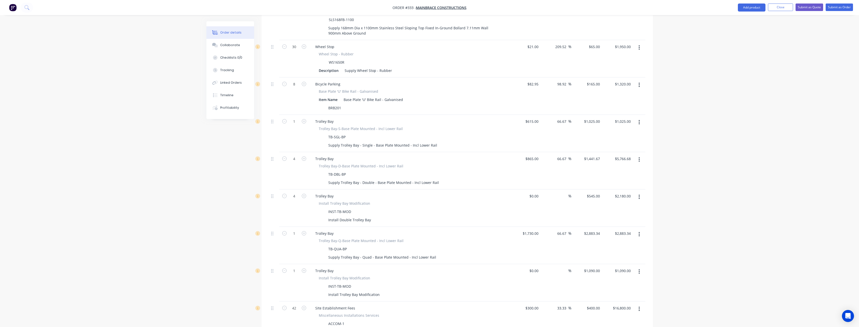
scroll to position [527, 0]
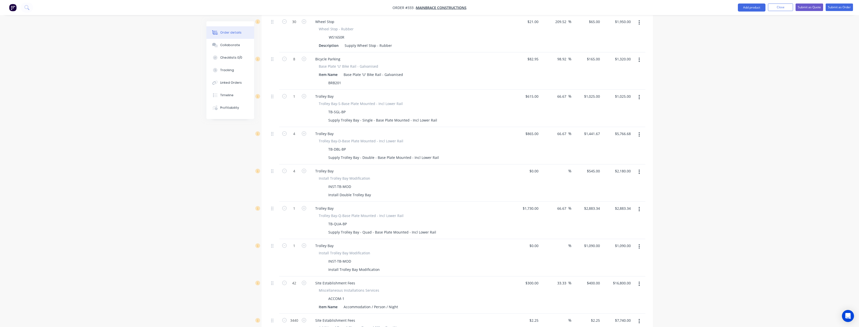
click at [639, 170] on icon "button" at bounding box center [639, 172] width 1 height 5
click at [609, 212] on div "Delete" at bounding box center [621, 215] width 39 height 7
click at [639, 207] on icon "button" at bounding box center [639, 209] width 1 height 5
click at [619, 249] on div "Delete" at bounding box center [621, 252] width 39 height 7
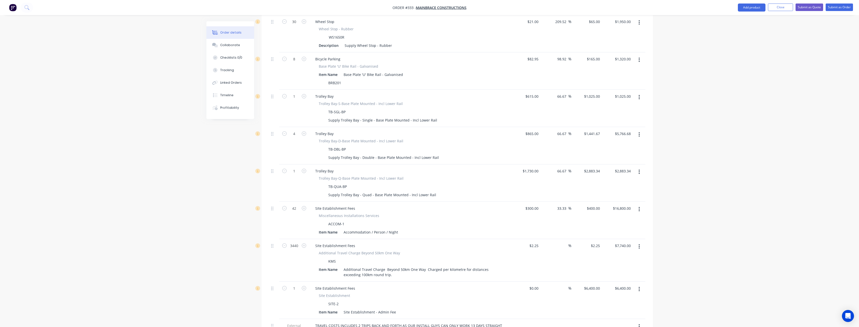
click at [639, 207] on icon "button" at bounding box center [639, 210] width 1 height 6
click at [609, 249] on div "Delete" at bounding box center [621, 252] width 39 height 7
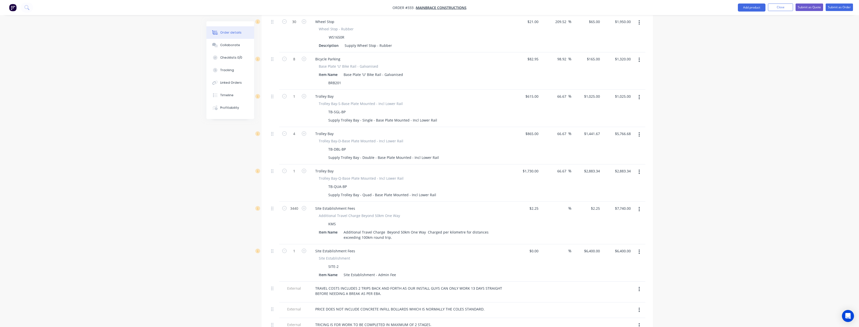
click at [638, 205] on button "button" at bounding box center [639, 209] width 12 height 9
click at [625, 249] on div "Delete" at bounding box center [621, 252] width 39 height 7
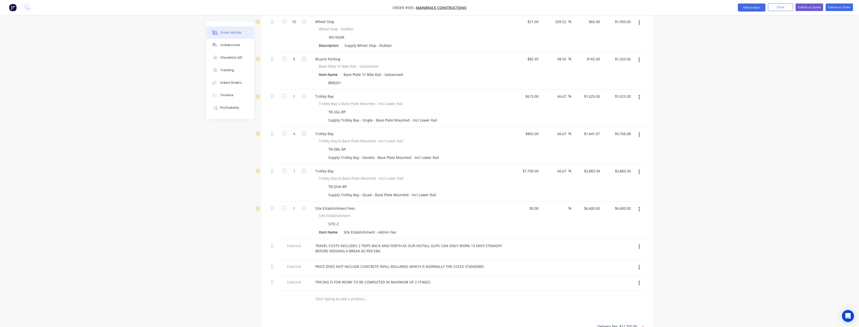
click at [639, 207] on icon "button" at bounding box center [639, 210] width 1 height 6
click at [619, 249] on div "Delete" at bounding box center [621, 252] width 39 height 7
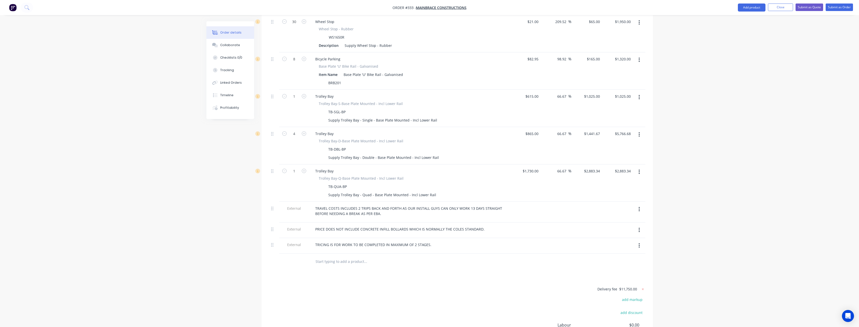
click at [639, 243] on icon "button" at bounding box center [639, 246] width 1 height 6
click at [625, 265] on div "Delete" at bounding box center [621, 268] width 39 height 7
click at [639, 207] on icon "button" at bounding box center [639, 210] width 1 height 6
click at [618, 229] on div "Delete" at bounding box center [621, 232] width 39 height 7
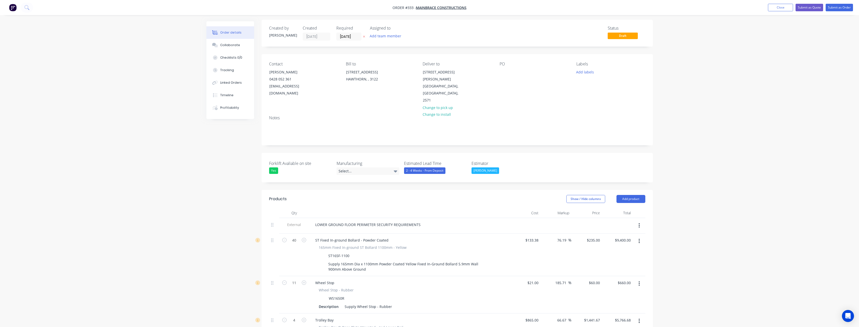
scroll to position [0, 0]
click at [390, 36] on button "Add team member" at bounding box center [385, 37] width 37 height 7
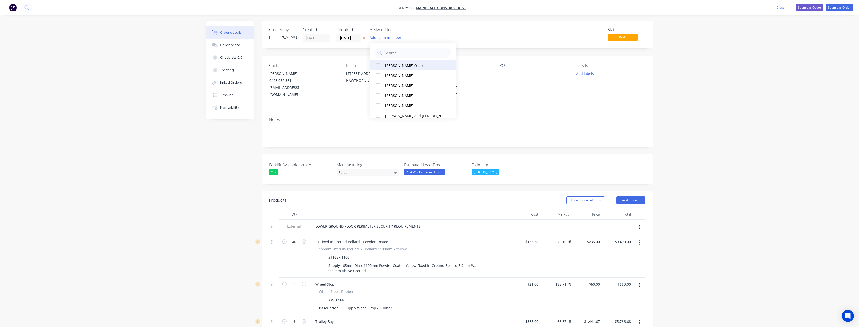
click at [378, 65] on div at bounding box center [378, 65] width 10 height 10
click at [542, 113] on div "Notes" at bounding box center [457, 130] width 391 height 34
click at [350, 113] on div "Notes" at bounding box center [457, 130] width 391 height 34
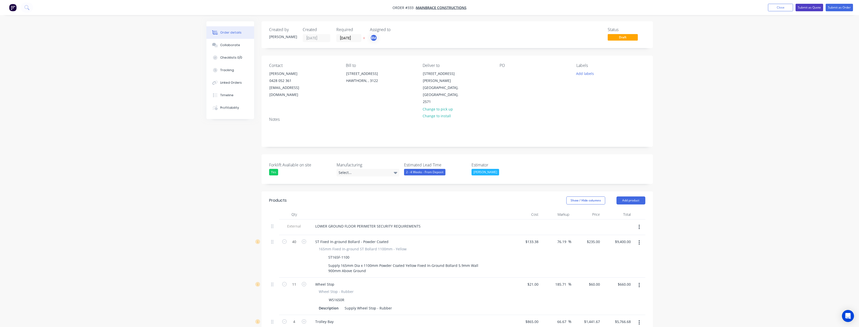
click at [810, 6] on button "Submit as Quote" at bounding box center [810, 8] width 28 height 8
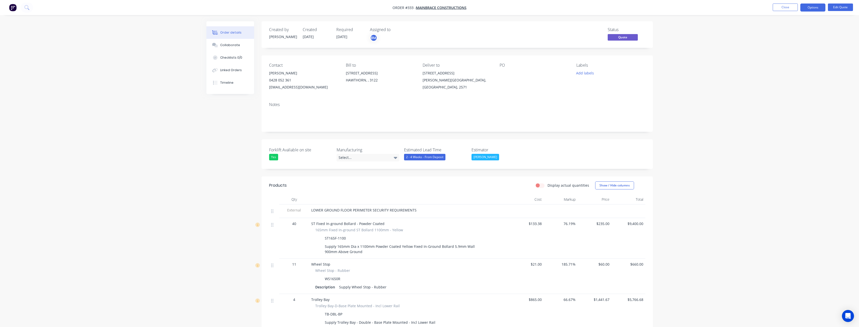
click at [493, 100] on div "Notes" at bounding box center [457, 115] width 391 height 34
click at [810, 6] on button "Options" at bounding box center [813, 8] width 25 height 8
click at [784, 31] on div "Quote" at bounding box center [798, 30] width 46 height 7
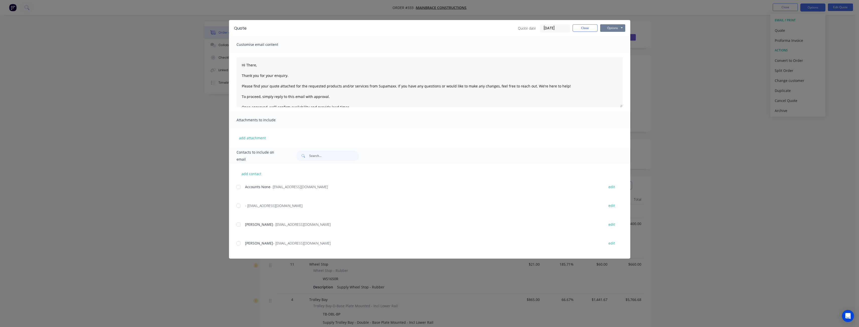
click at [612, 27] on button "Options" at bounding box center [612, 28] width 25 height 8
click at [610, 35] on button "Preview" at bounding box center [616, 37] width 32 height 8
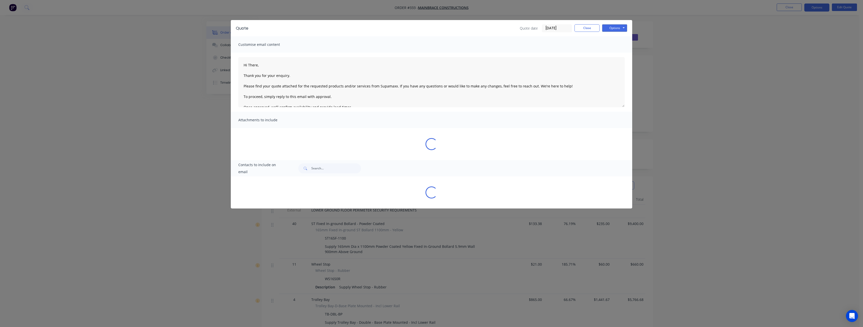
type textarea "Hi There, Thank you for your enquiry. Please find your quote attached for the r…"
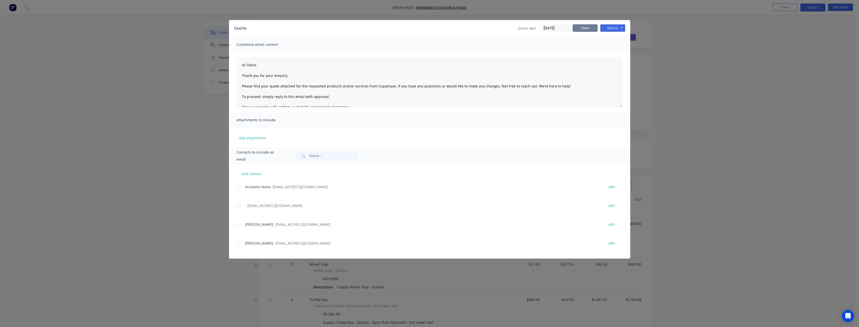
click at [587, 25] on button "Close" at bounding box center [585, 28] width 25 height 8
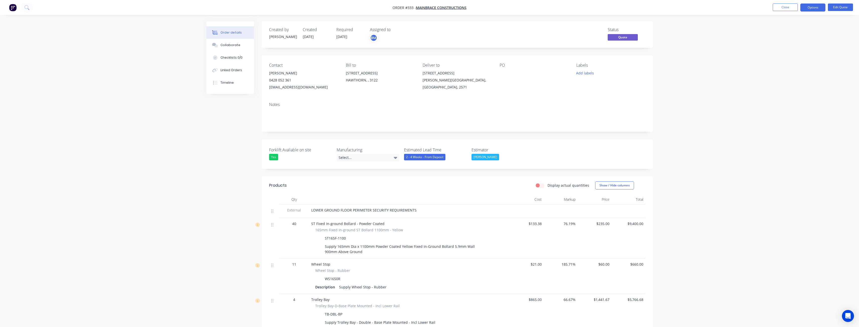
click at [786, 6] on button "Close" at bounding box center [785, 8] width 25 height 8
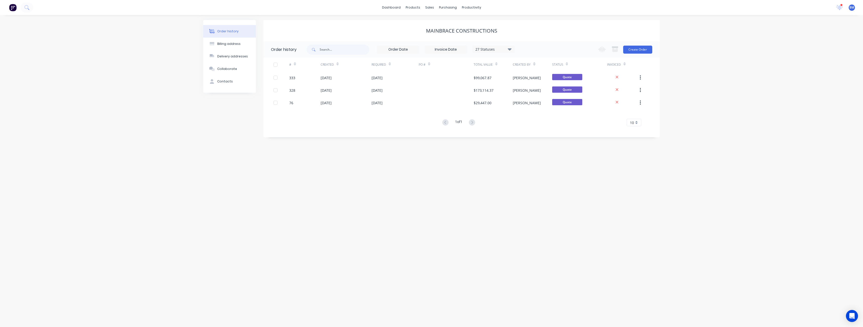
click at [161, 155] on div "Order history Billing address Delivery addresses Collaborate Contacts Mainbrace…" at bounding box center [431, 171] width 863 height 312
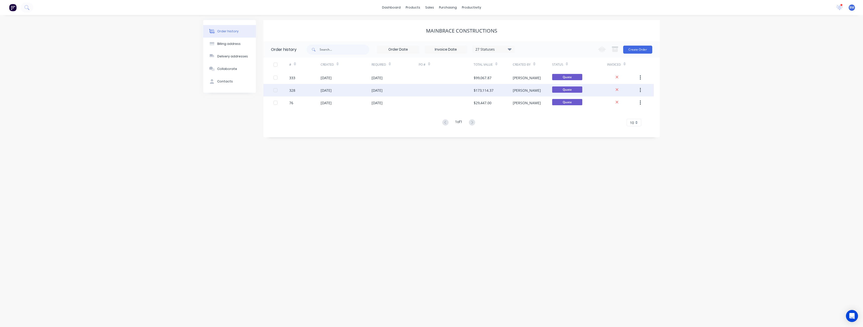
click at [403, 88] on div "[DATE]" at bounding box center [395, 90] width 47 height 13
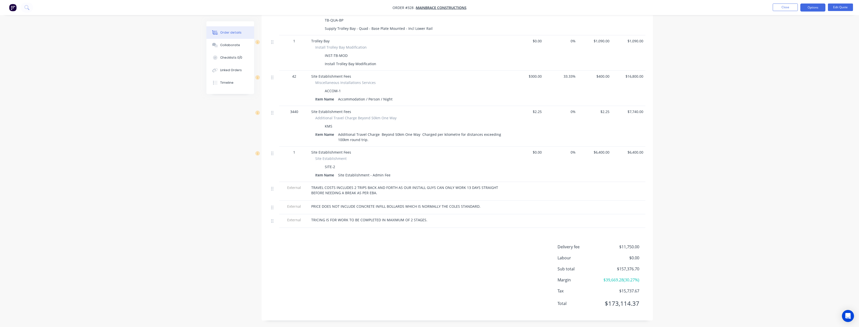
scroll to position [1073, 0]
click at [786, 7] on button "Close" at bounding box center [785, 8] width 25 height 8
